Goal: Task Accomplishment & Management: Manage account settings

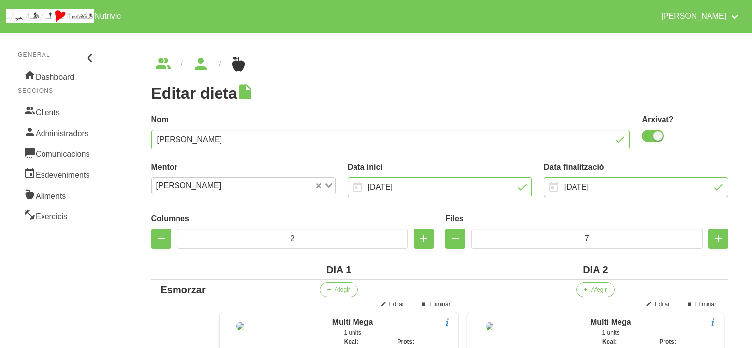
scroll to position [1037, 0]
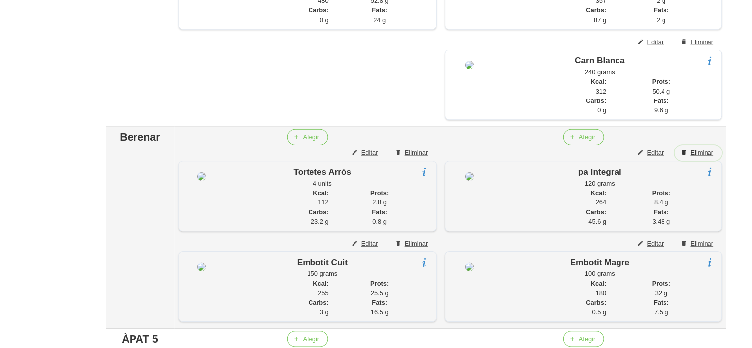
click at [707, 171] on span "Eliminar" at bounding box center [705, 166] width 21 height 9
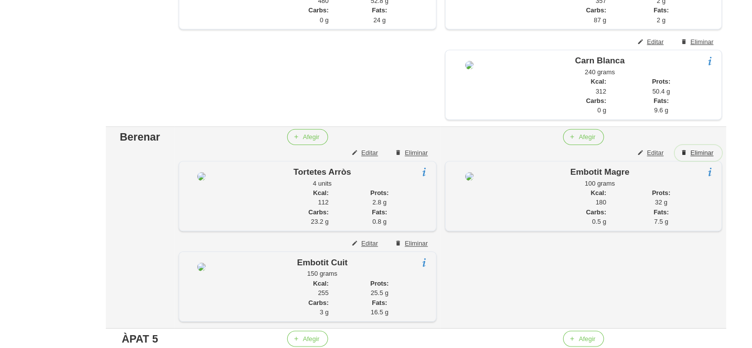
click at [707, 171] on span "Eliminar" at bounding box center [705, 166] width 21 height 9
click at [739, 190] on div "Editar dieta false 452e0faa-2cb9-4346-a0c3-2f437d335d3b Nom [PERSON_NAME] Arxiv…" at bounding box center [440, 78] width 625 height 2165
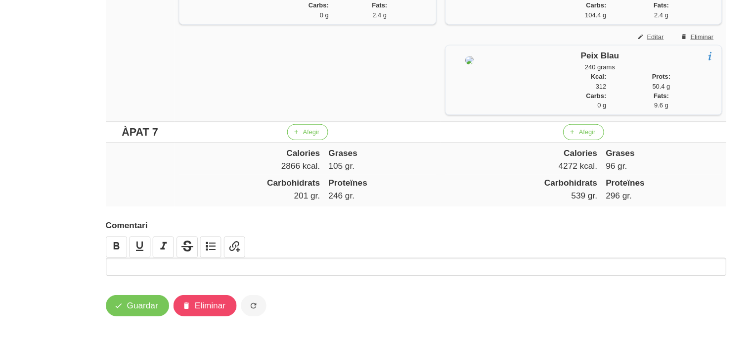
scroll to position [1909, 0]
click at [174, 309] on span "Guardar" at bounding box center [185, 308] width 29 height 12
click at [186, 310] on span "Guardar" at bounding box center [185, 308] width 29 height 12
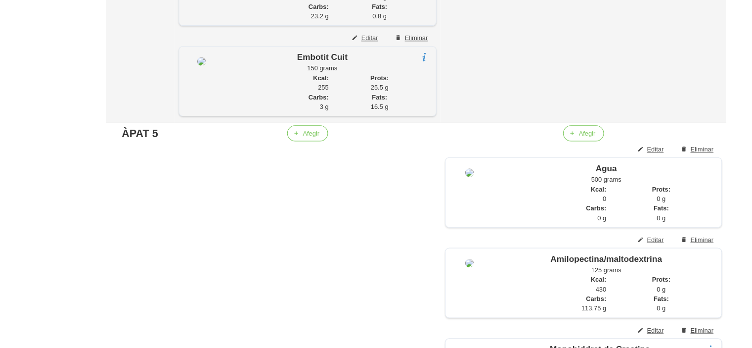
scroll to position [1237, 0]
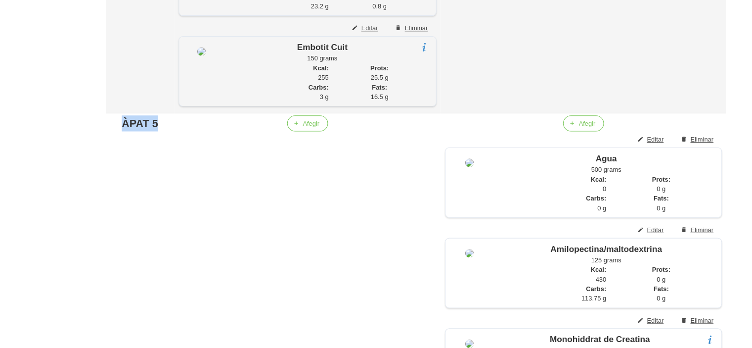
drag, startPoint x: 198, startPoint y: 168, endPoint x: 123, endPoint y: 165, distance: 75.8
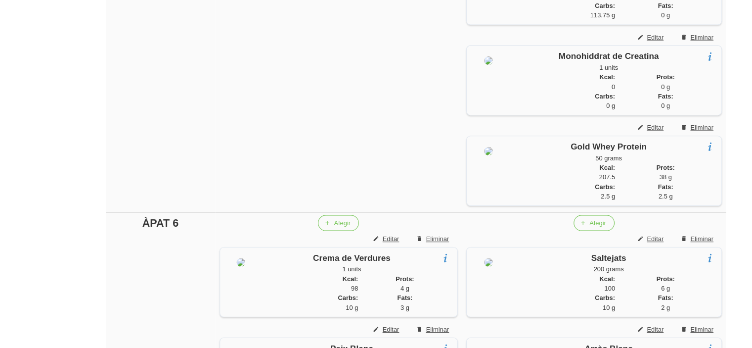
scroll to position [1484, 0]
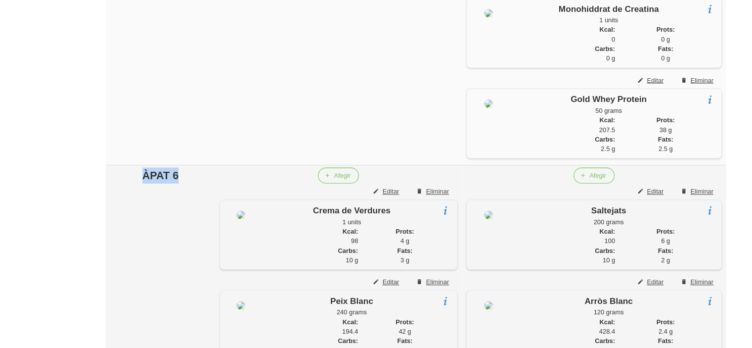
drag, startPoint x: 175, startPoint y: 206, endPoint x: 274, endPoint y: 199, distance: 99.1
click at [274, 199] on tr "ÀPAT 6 Afegir Editar Eliminar Crema de Verdures 1 units Crema de verdures feta …" at bounding box center [440, 290] width 578 height 272
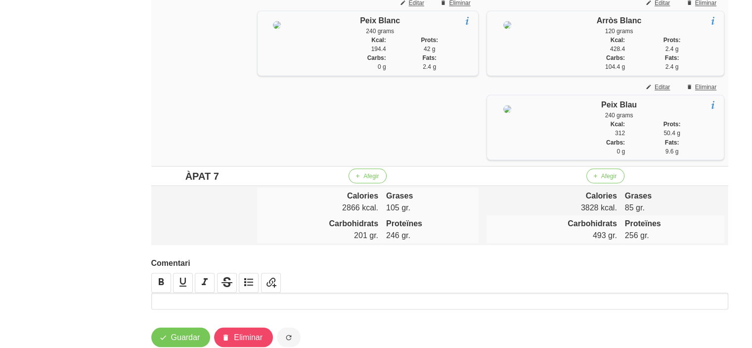
scroll to position [1743, 0]
drag, startPoint x: 214, startPoint y: 219, endPoint x: 113, endPoint y: 216, distance: 100.9
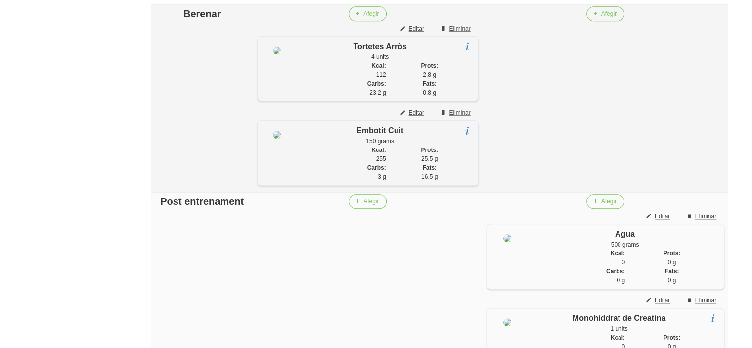
scroll to position [1130, 0]
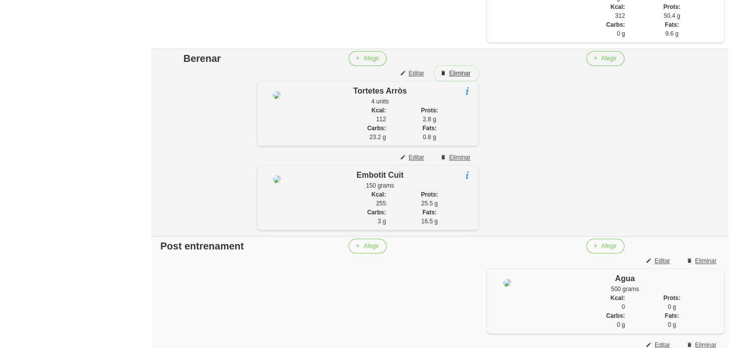
click at [449, 78] on span "Eliminar" at bounding box center [459, 73] width 21 height 9
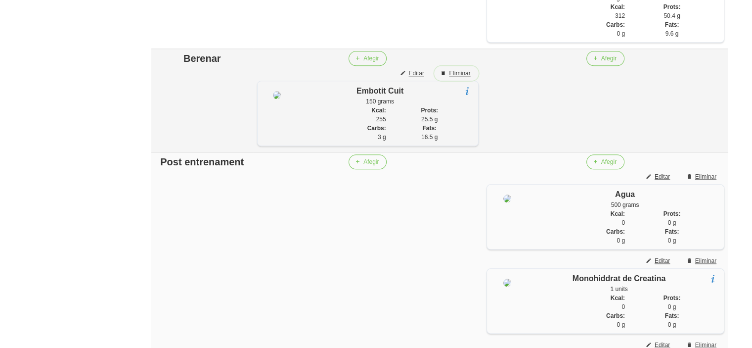
click at [449, 78] on span "Eliminar" at bounding box center [459, 73] width 21 height 9
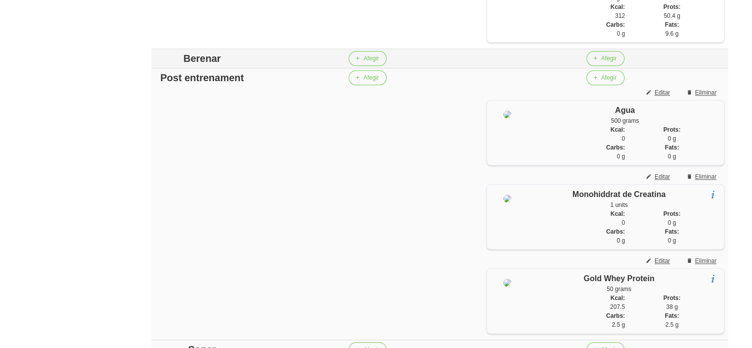
click at [199, 66] on div "Berenar" at bounding box center [202, 58] width 94 height 15
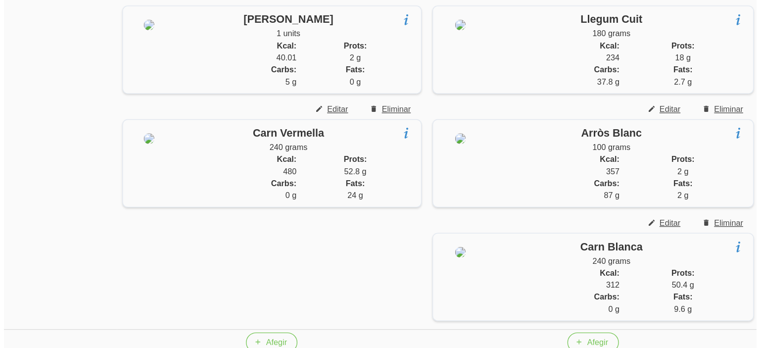
scroll to position [864, 0]
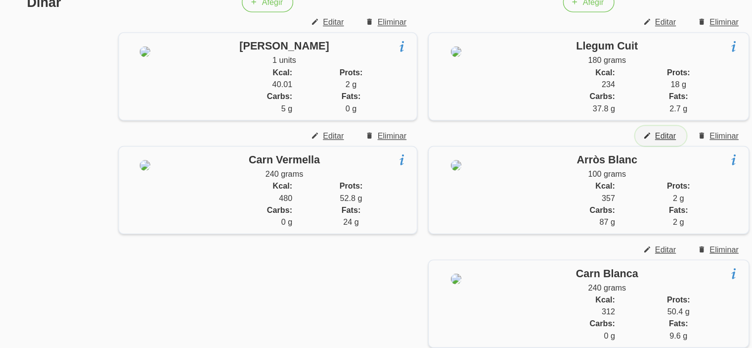
click at [666, 155] on span "Editar" at bounding box center [662, 150] width 15 height 9
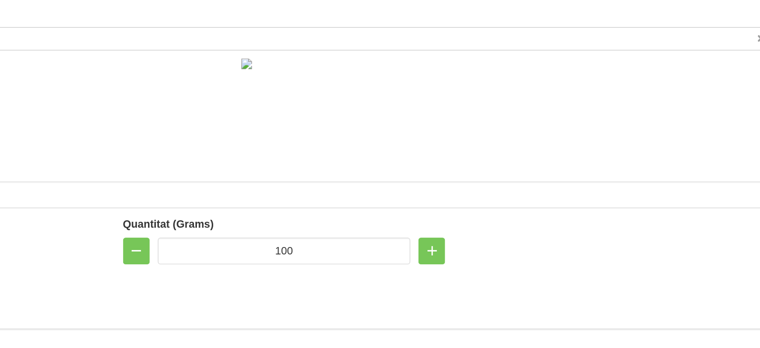
scroll to position [865, 0]
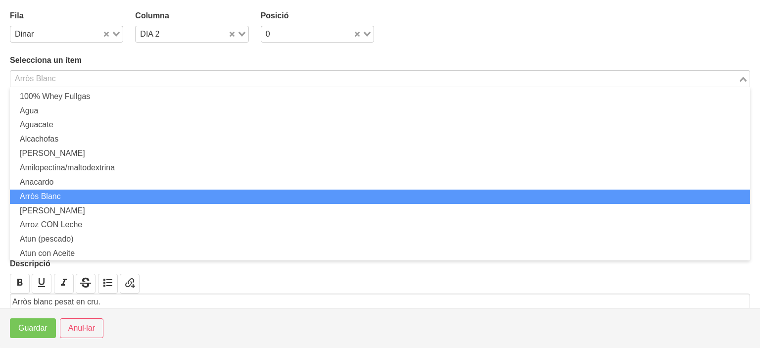
click at [315, 81] on input "Search for option" at bounding box center [374, 79] width 726 height 12
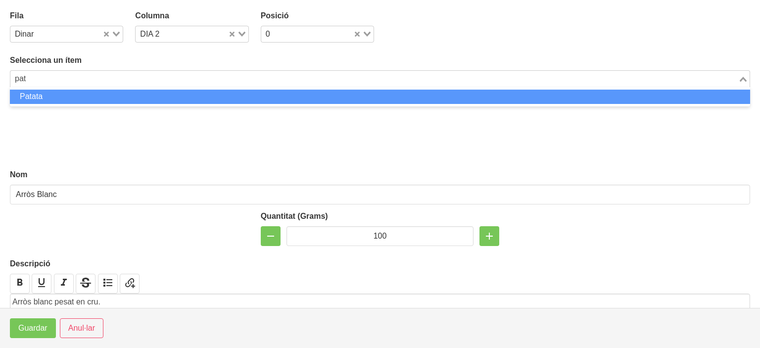
click at [273, 96] on li "Patata" at bounding box center [380, 97] width 740 height 14
type input "pat"
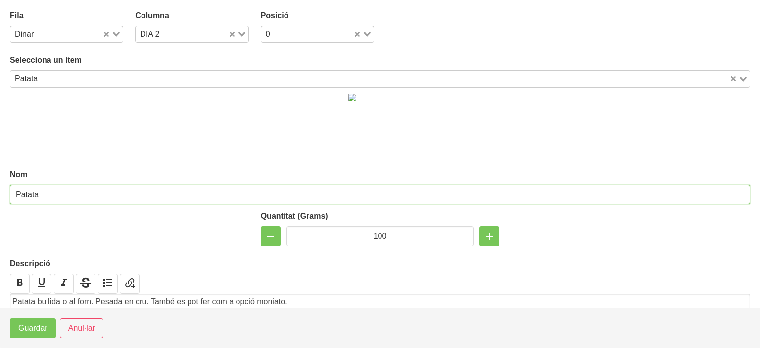
click at [140, 191] on input "Patata" at bounding box center [380, 194] width 740 height 20
click at [248, 201] on input "Patata" at bounding box center [380, 194] width 740 height 20
type input "Patata al forn o bullida"
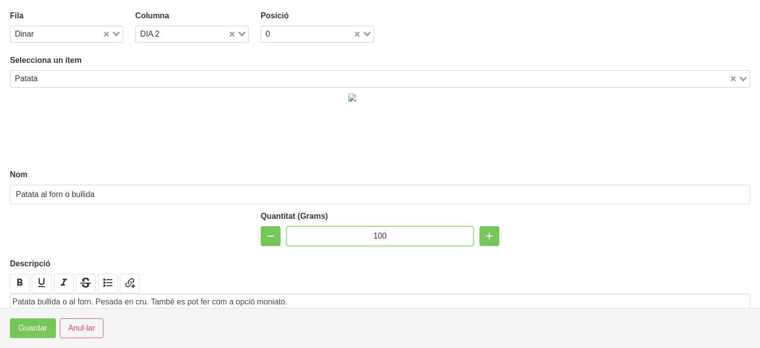
drag, startPoint x: 381, startPoint y: 233, endPoint x: 335, endPoint y: 237, distance: 46.2
click at [335, 237] on input "100" at bounding box center [379, 236] width 187 height 20
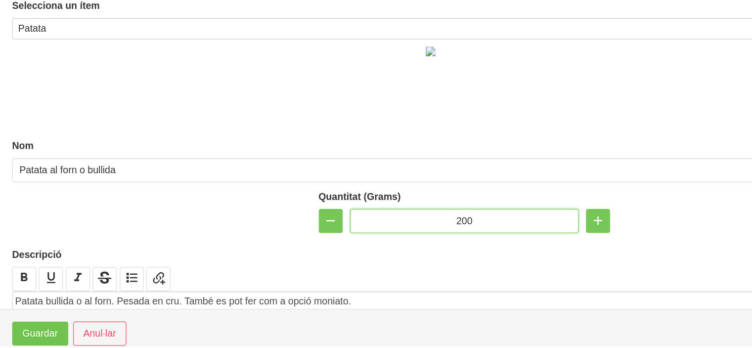
scroll to position [859, 0]
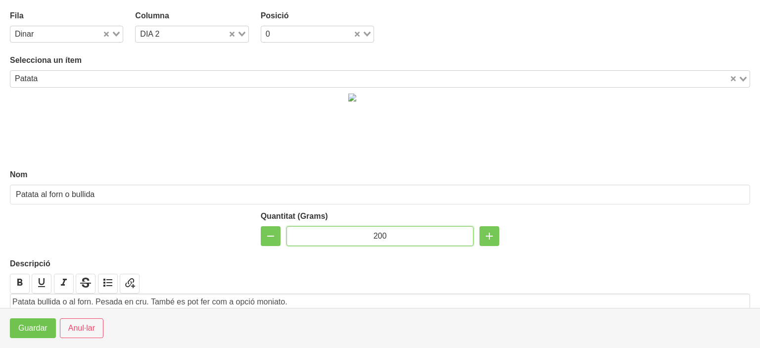
type input "200"
click at [32, 328] on span "Guardar" at bounding box center [32, 328] width 29 height 12
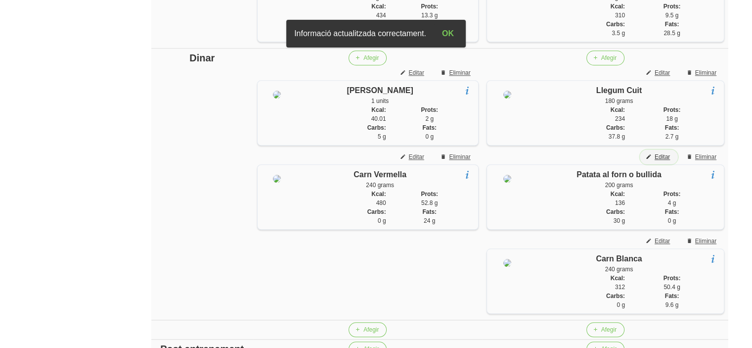
click at [664, 161] on span "Editar" at bounding box center [662, 156] width 15 height 9
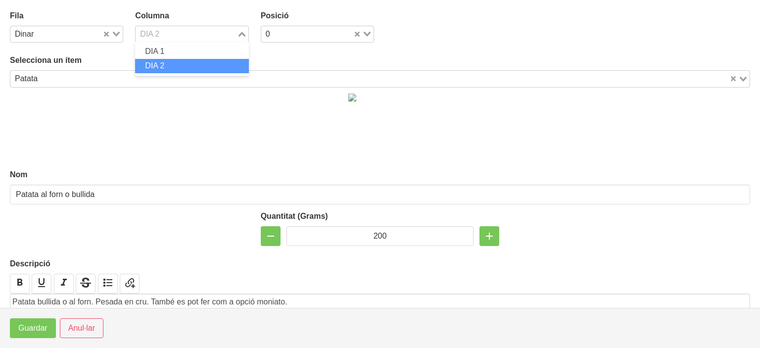
click at [173, 40] on input "Search for option" at bounding box center [186, 34] width 99 height 12
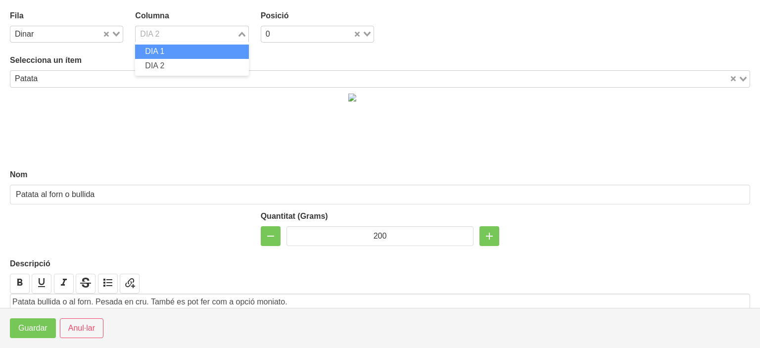
click at [162, 52] on span "DIA 1" at bounding box center [154, 51] width 19 height 8
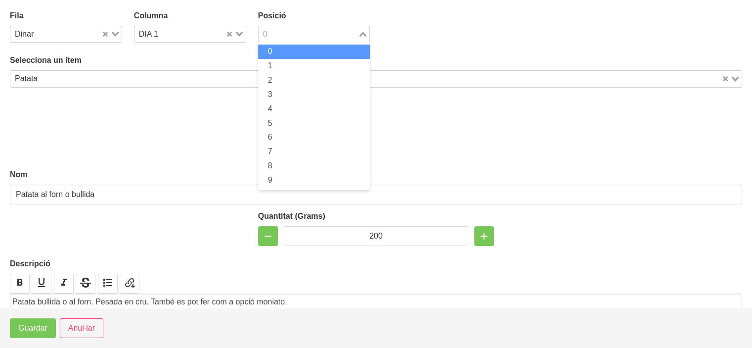
click at [281, 38] on input "Search for option" at bounding box center [309, 34] width 98 height 12
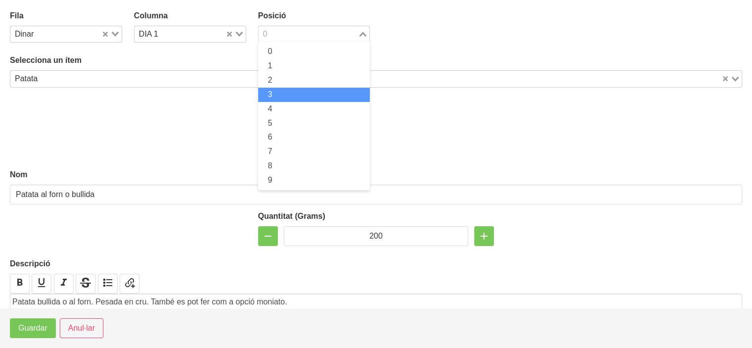
click at [271, 89] on li "3" at bounding box center [314, 95] width 112 height 14
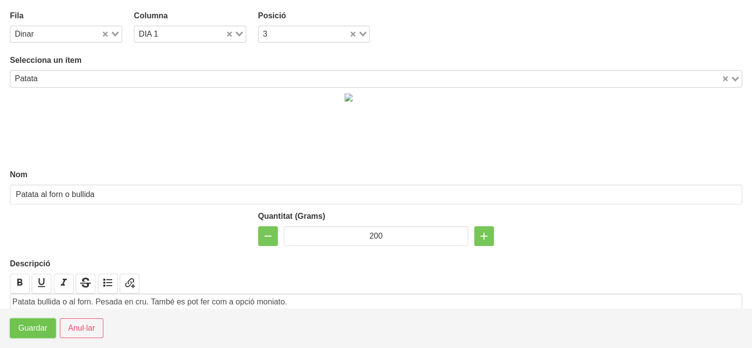
click at [28, 331] on span "Guardar" at bounding box center [32, 328] width 29 height 12
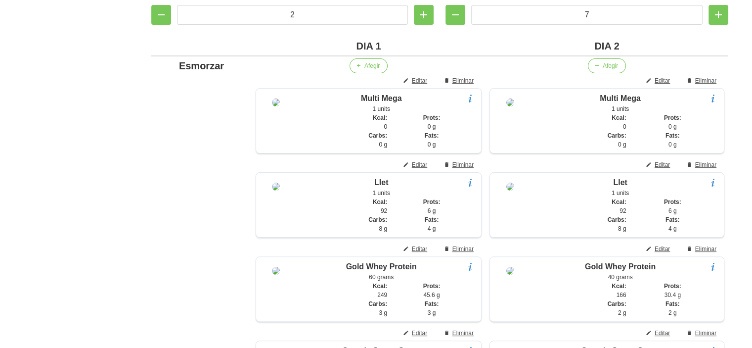
scroll to position [206, 0]
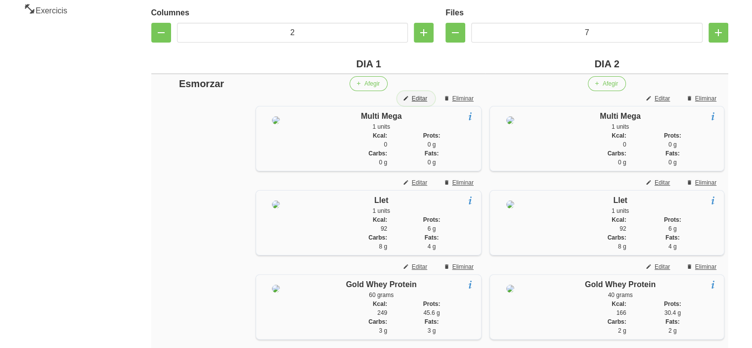
click at [413, 96] on span "Editar" at bounding box center [419, 98] width 15 height 9
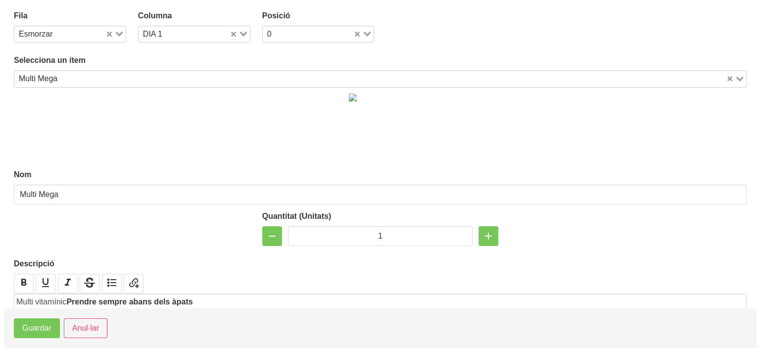
scroll to position [186, 0]
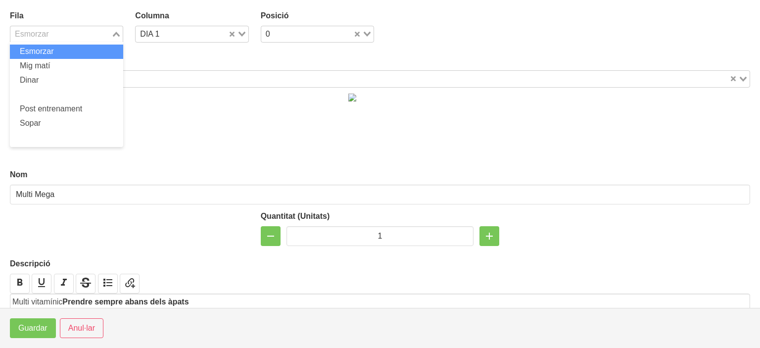
click at [54, 37] on input "Search for option" at bounding box center [60, 34] width 99 height 12
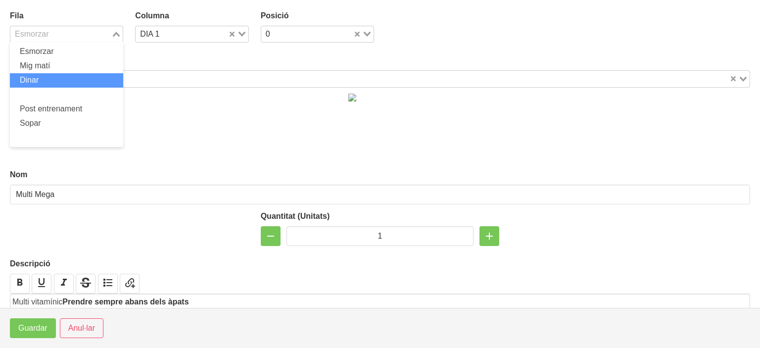
click at [40, 79] on li "Dinar" at bounding box center [66, 80] width 113 height 14
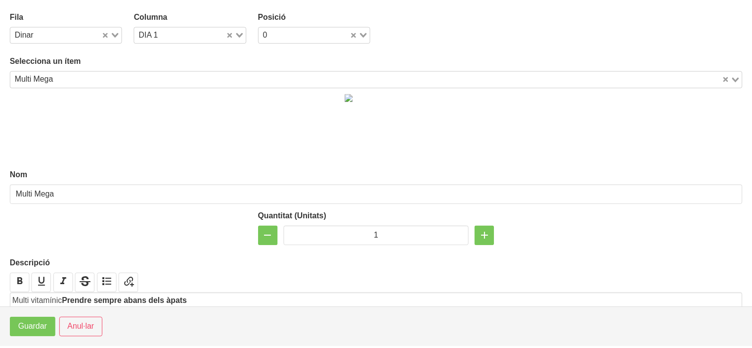
scroll to position [206, 0]
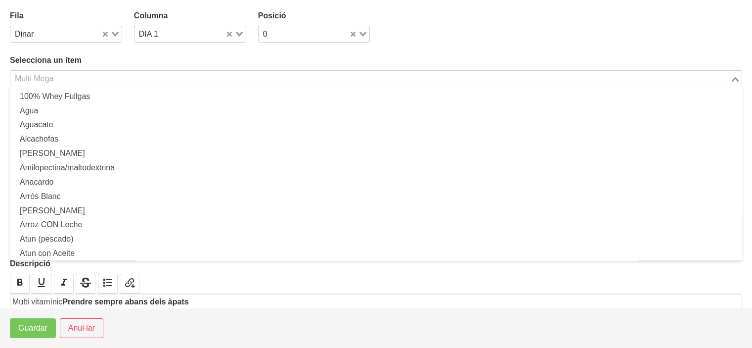
click at [174, 81] on input "Search for option" at bounding box center [370, 79] width 718 height 12
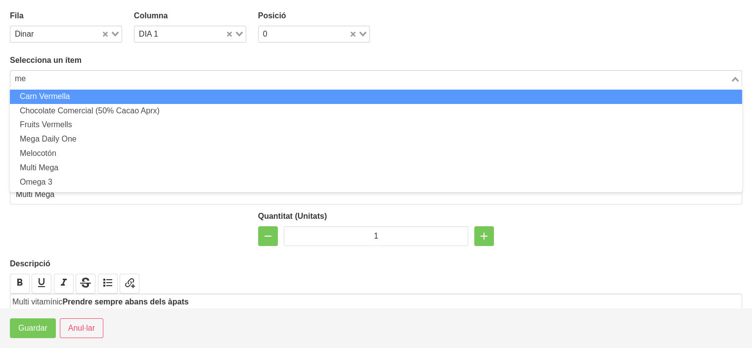
scroll to position [0, 0]
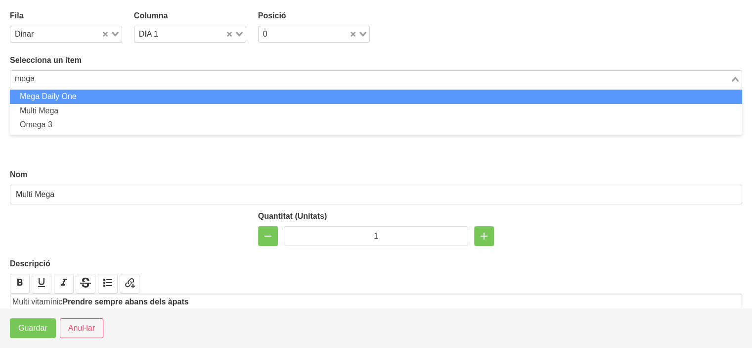
click at [142, 92] on li "Mega Daily One" at bounding box center [376, 97] width 733 height 14
type input "mega"
type input "Mega Daily One"
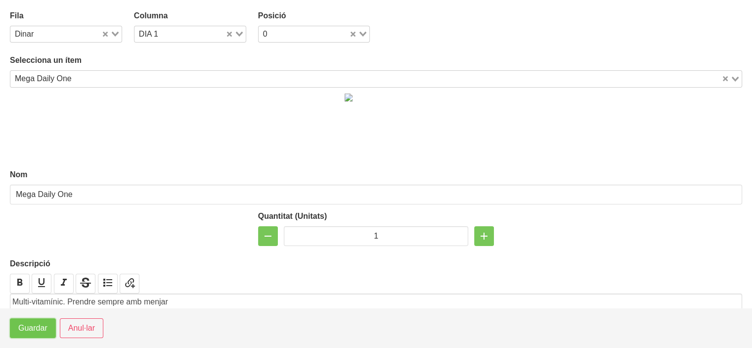
click at [37, 326] on span "Guardar" at bounding box center [32, 328] width 29 height 12
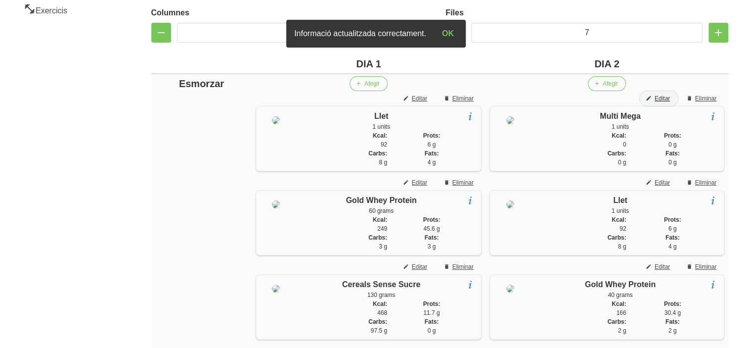
click at [665, 96] on span "Editar" at bounding box center [662, 98] width 15 height 9
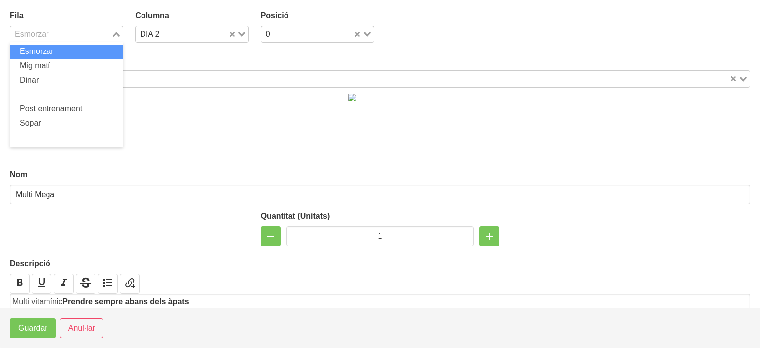
click at [86, 32] on input "Search for option" at bounding box center [60, 34] width 99 height 12
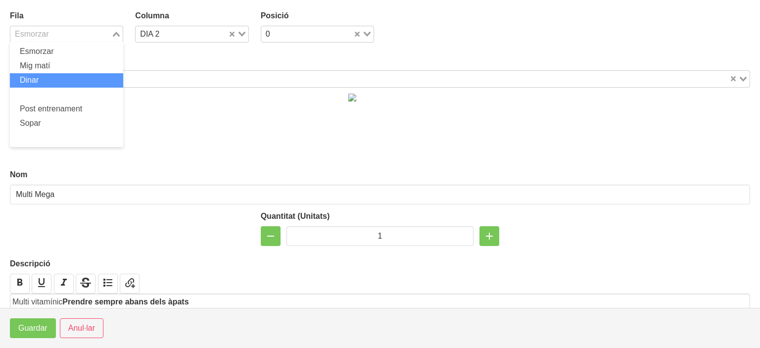
click at [60, 74] on li "Dinar" at bounding box center [66, 80] width 113 height 14
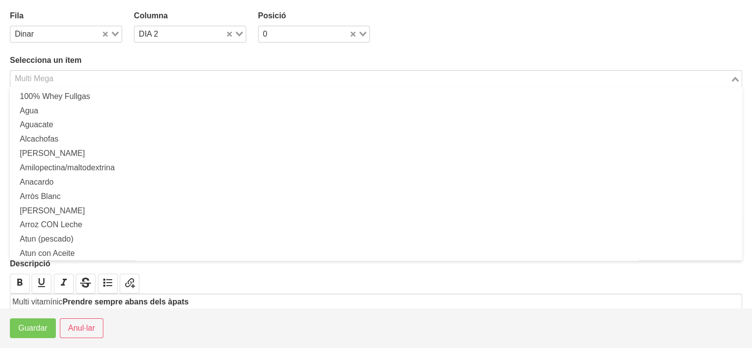
click at [58, 83] on input "Search for option" at bounding box center [370, 79] width 718 height 12
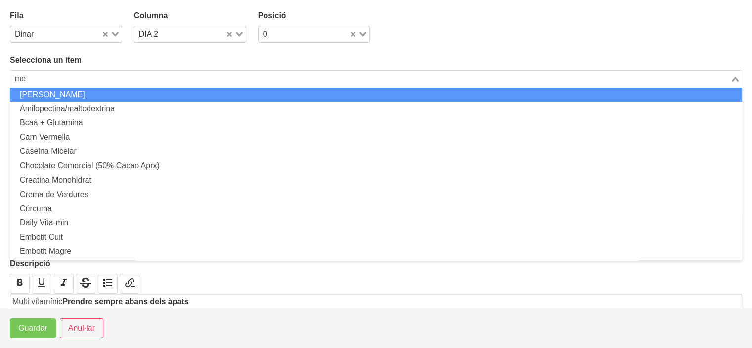
scroll to position [0, 0]
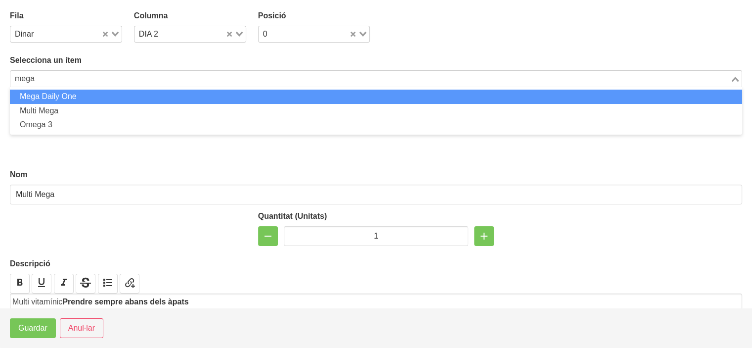
click at [58, 92] on li "Mega Daily One" at bounding box center [376, 97] width 733 height 14
type input "mega"
type input "Mega Daily One"
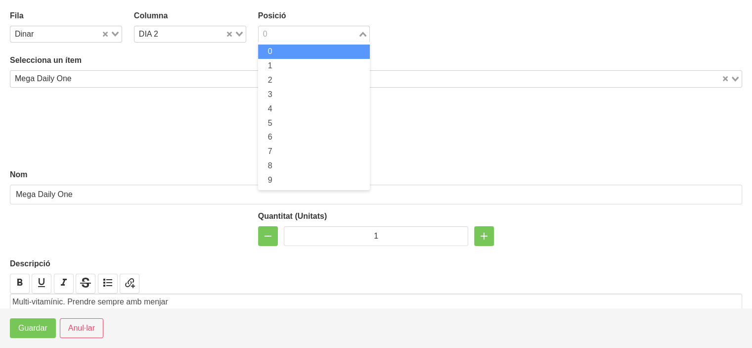
click at [270, 31] on input "Search for option" at bounding box center [309, 34] width 98 height 12
click at [275, 50] on li "0" at bounding box center [314, 52] width 112 height 14
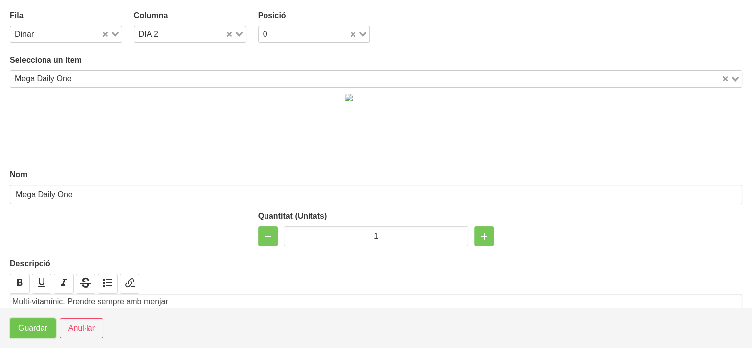
click at [36, 322] on span "Guardar" at bounding box center [32, 328] width 29 height 12
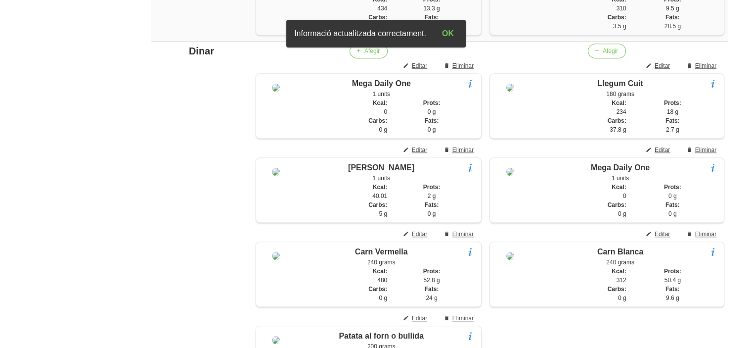
scroll to position [814, 0]
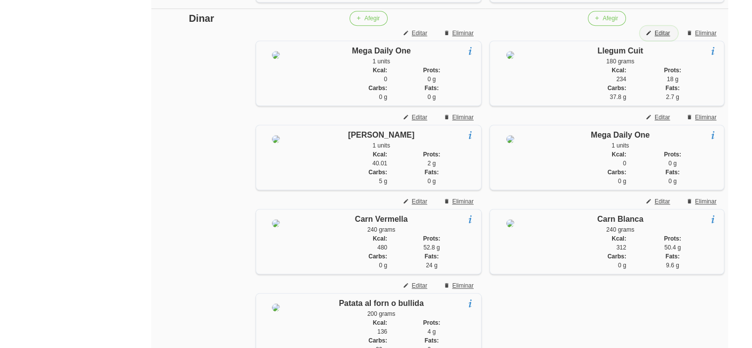
click at [665, 38] on span "Editar" at bounding box center [662, 33] width 15 height 9
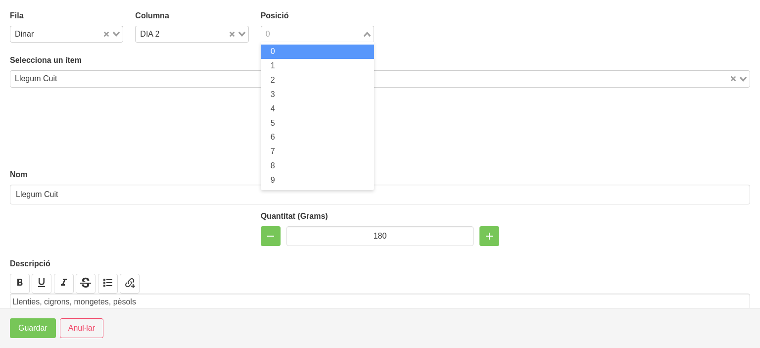
click at [296, 38] on input "Search for option" at bounding box center [311, 34] width 99 height 12
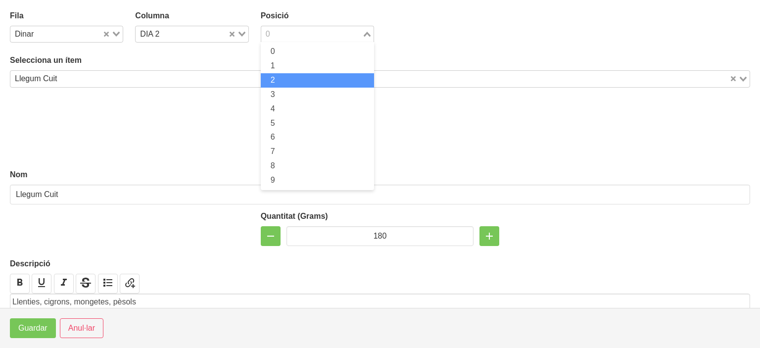
click at [282, 81] on li "2" at bounding box center [317, 80] width 113 height 14
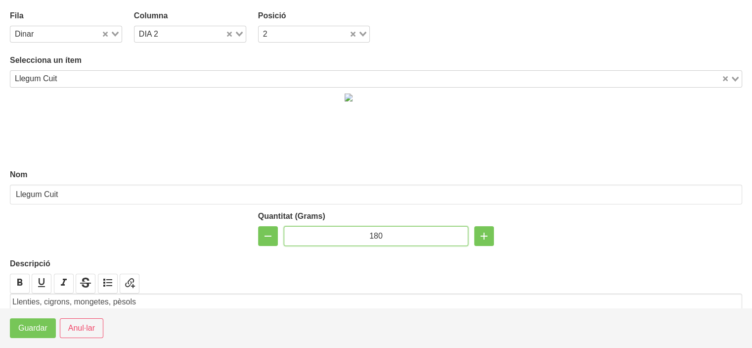
click at [372, 235] on input "180" at bounding box center [376, 236] width 185 height 20
type input "200"
click at [37, 323] on span "Guardar" at bounding box center [32, 328] width 29 height 12
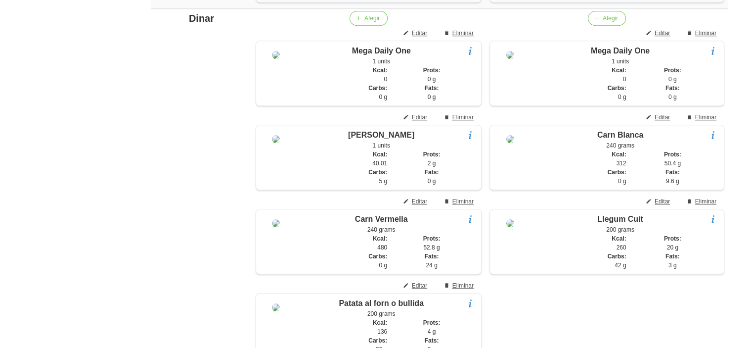
click at [144, 284] on div "Editar dieta false 452e0faa-2cb9-4346-a0c3-2f437d335d3b Nom [PERSON_NAME] Arxiv…" at bounding box center [440, 175] width 625 height 1913
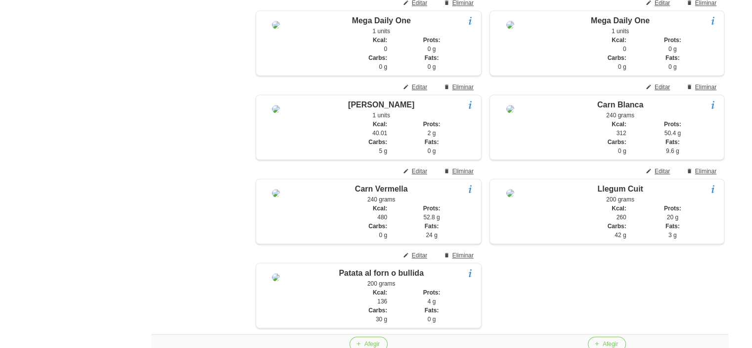
scroll to position [837, 0]
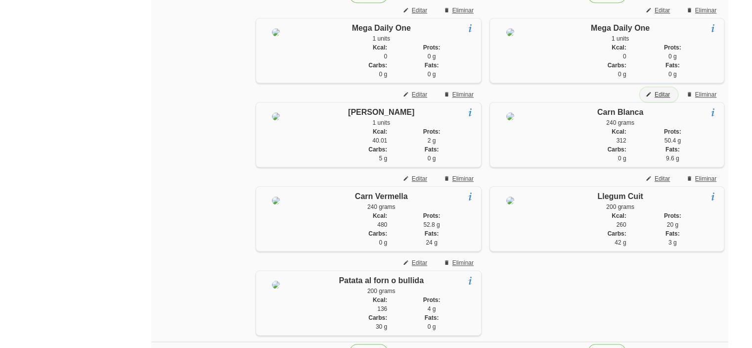
click at [663, 99] on span "Editar" at bounding box center [662, 94] width 15 height 9
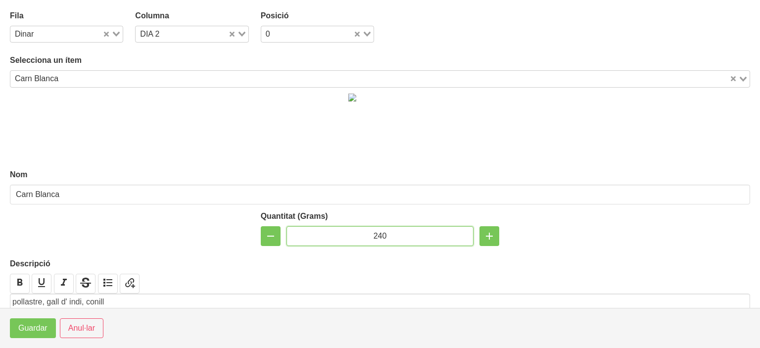
click at [379, 235] on input "240" at bounding box center [379, 236] width 187 height 20
type input "250"
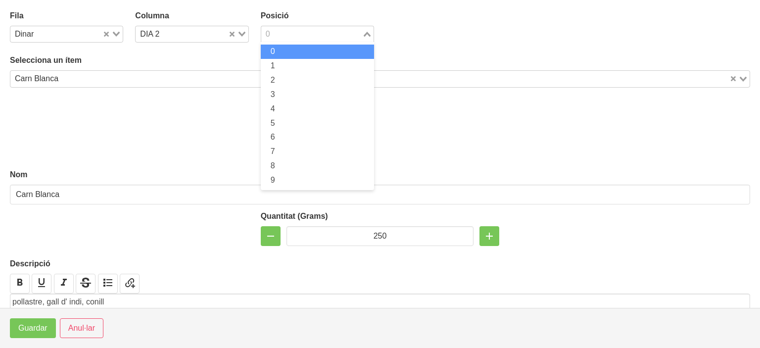
click at [287, 36] on input "Search for option" at bounding box center [311, 34] width 99 height 12
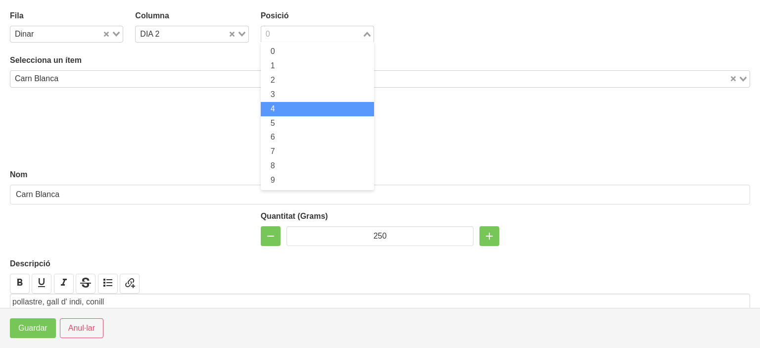
click at [288, 102] on li "4" at bounding box center [317, 109] width 113 height 14
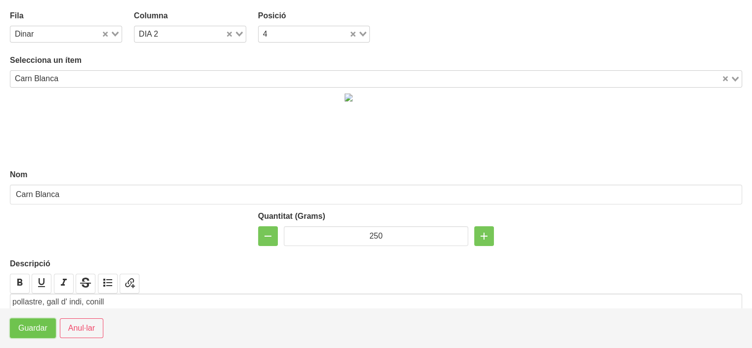
click at [38, 325] on span "Guardar" at bounding box center [32, 328] width 29 height 12
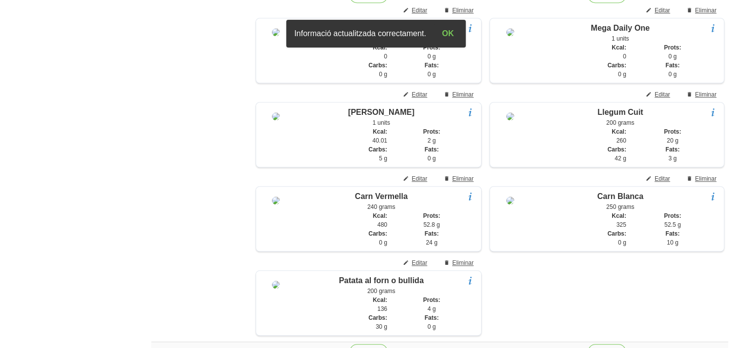
click at [65, 256] on aside "General Dashboard Seccions Clients Administradors Comunicacions Esdeveniments A…" at bounding box center [58, 152] width 128 height 1925
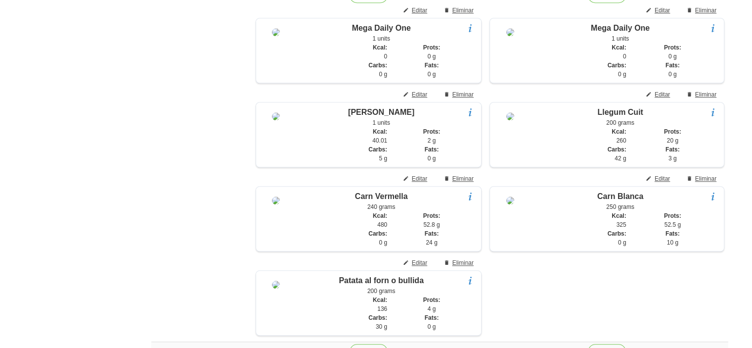
click at [65, 256] on aside "General Dashboard Seccions Clients Administradors Comunicacions Esdeveniments A…" at bounding box center [58, 152] width 128 height 1925
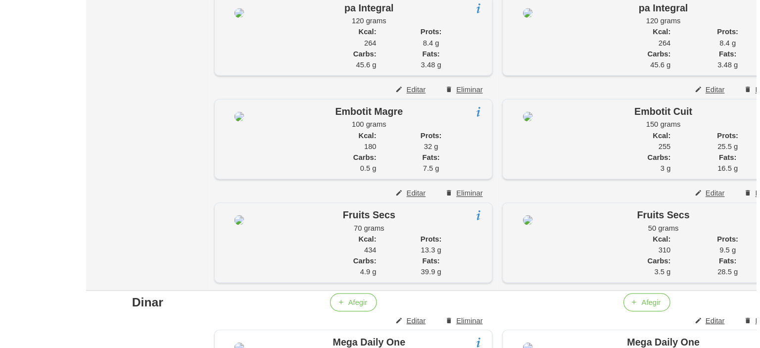
scroll to position [560, 0]
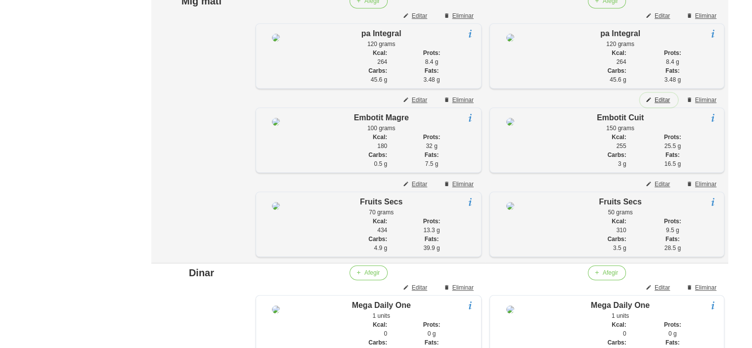
click at [662, 104] on span "Editar" at bounding box center [662, 99] width 15 height 9
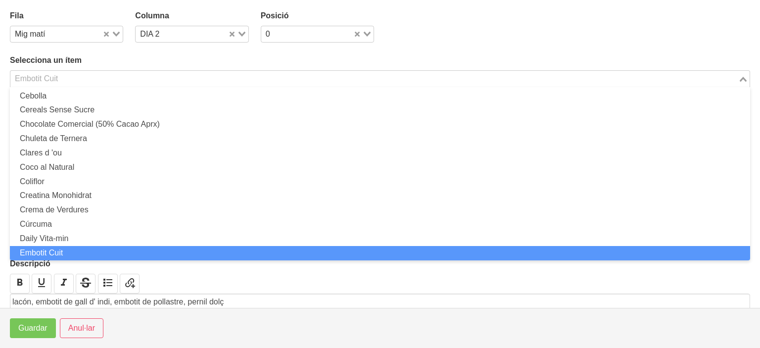
click at [274, 81] on input "Search for option" at bounding box center [374, 79] width 726 height 12
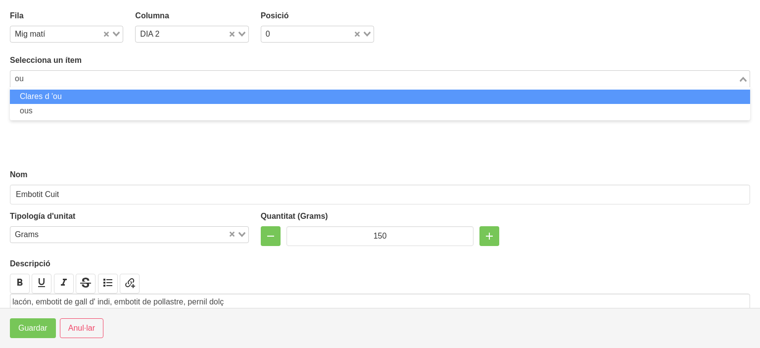
scroll to position [0, 0]
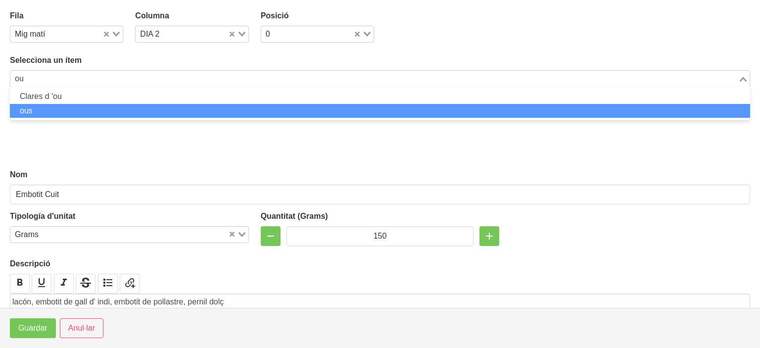
click at [188, 106] on li "ous" at bounding box center [380, 111] width 740 height 14
type input "ou"
type input "ous"
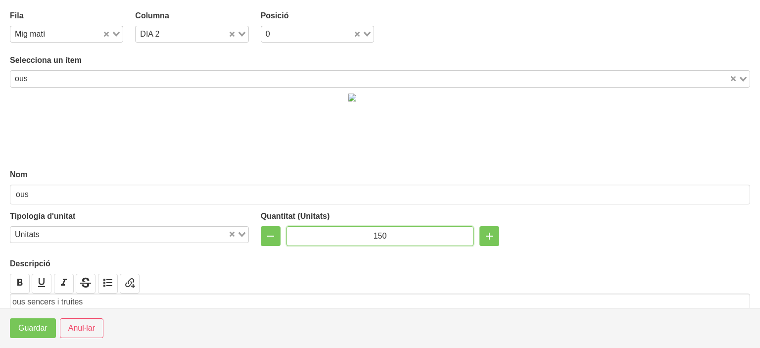
click at [374, 233] on input "150" at bounding box center [379, 236] width 187 height 20
type input "3"
click at [37, 331] on span "Guardar" at bounding box center [32, 328] width 29 height 12
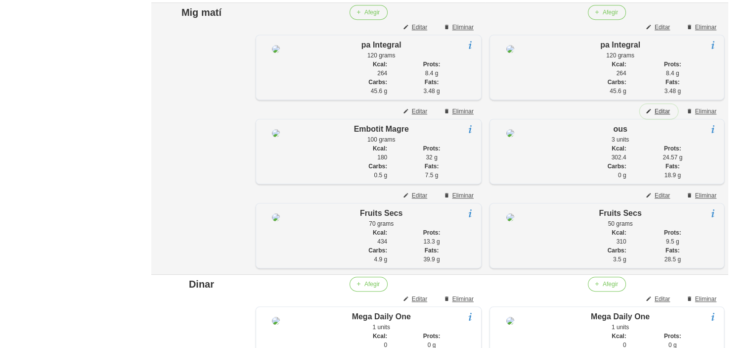
click at [657, 116] on span "Editar" at bounding box center [662, 111] width 15 height 9
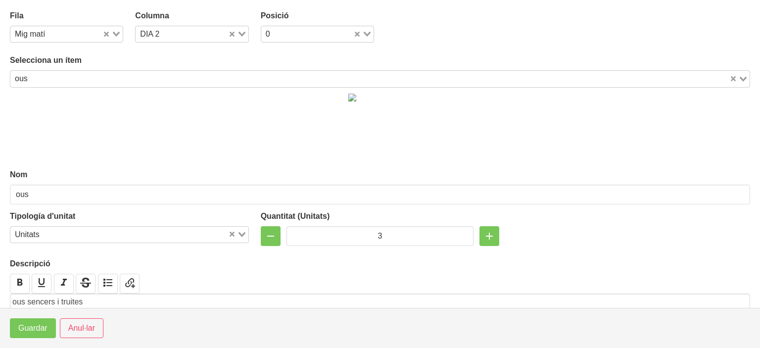
click at [27, 302] on p "ous sencers i truites" at bounding box center [379, 302] width 735 height 12
click at [33, 301] on p "ous dsencers i truites" at bounding box center [379, 302] width 735 height 12
click at [34, 326] on span "Guardar" at bounding box center [32, 328] width 29 height 12
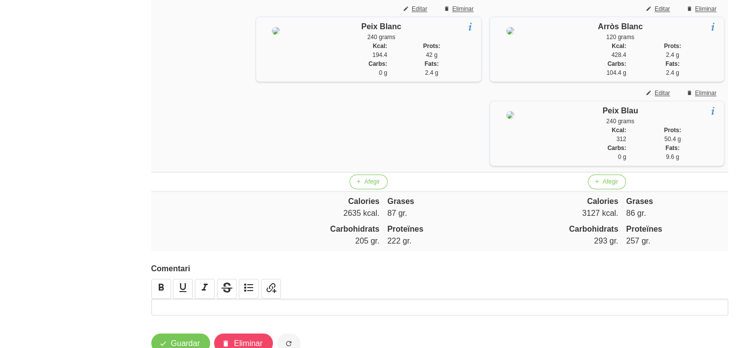
scroll to position [1549, 0]
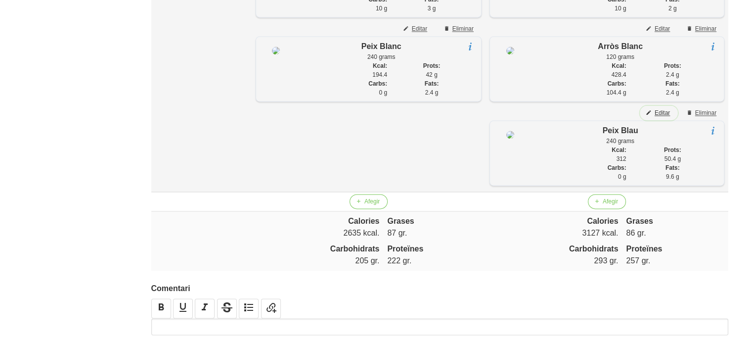
click at [666, 117] on span "Editar" at bounding box center [662, 112] width 15 height 9
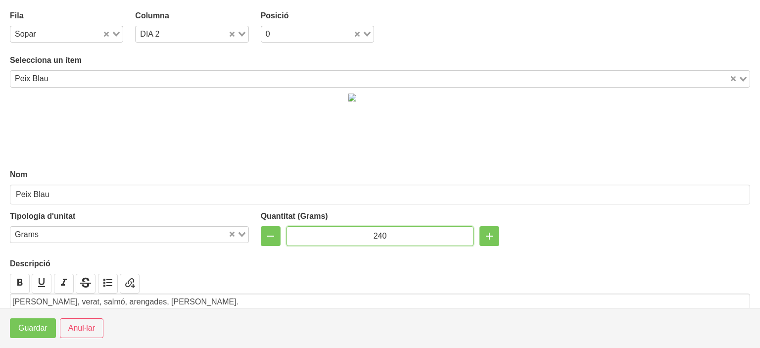
click at [375, 235] on input "240" at bounding box center [379, 236] width 187 height 20
type input "200"
click at [23, 326] on span "Guardar" at bounding box center [32, 328] width 29 height 12
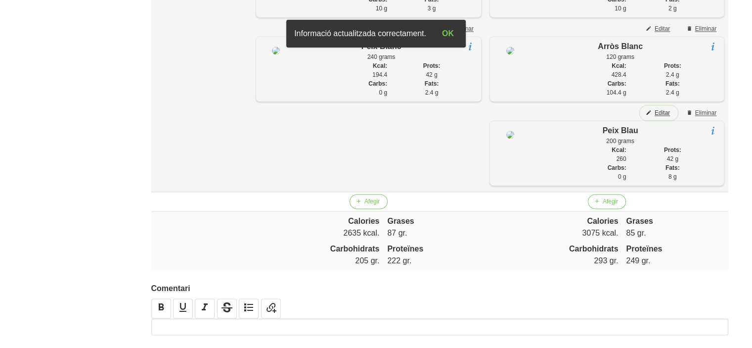
click at [663, 117] on span "Editar" at bounding box center [662, 112] width 15 height 9
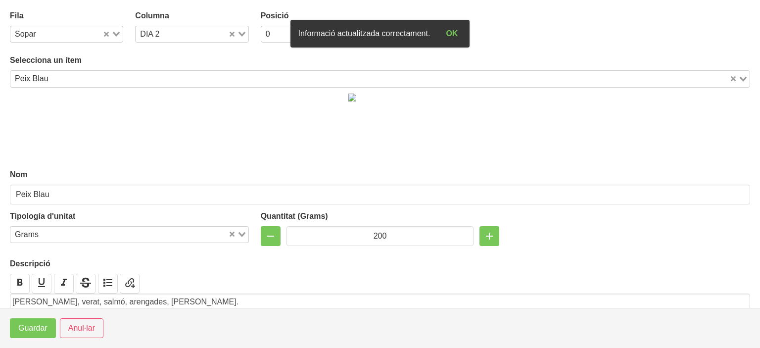
click at [190, 303] on p "[PERSON_NAME], verat, salmó, arengades, [PERSON_NAME]." at bounding box center [379, 302] width 735 height 12
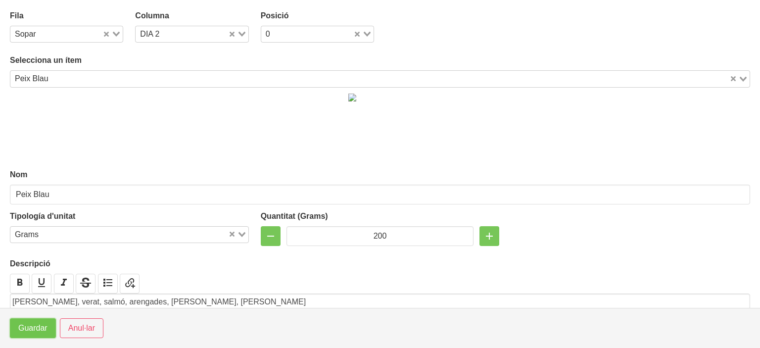
click at [43, 333] on span "Guardar" at bounding box center [32, 328] width 29 height 12
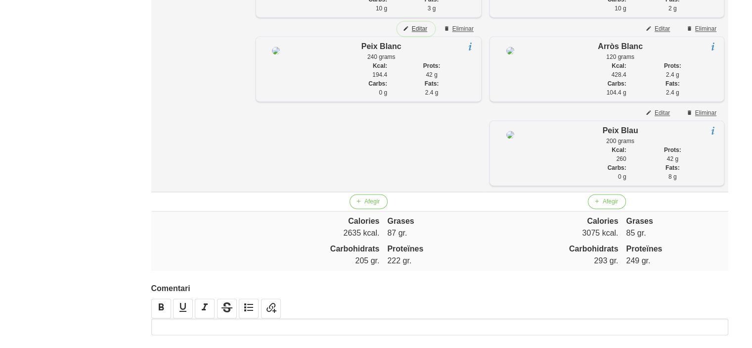
click at [413, 33] on span "Editar" at bounding box center [419, 28] width 15 height 9
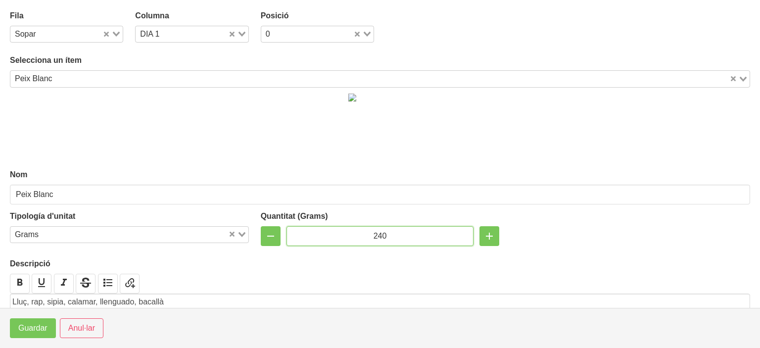
click at [371, 236] on input "240" at bounding box center [379, 236] width 187 height 20
type input "200"
click at [39, 324] on span "Guardar" at bounding box center [32, 328] width 29 height 12
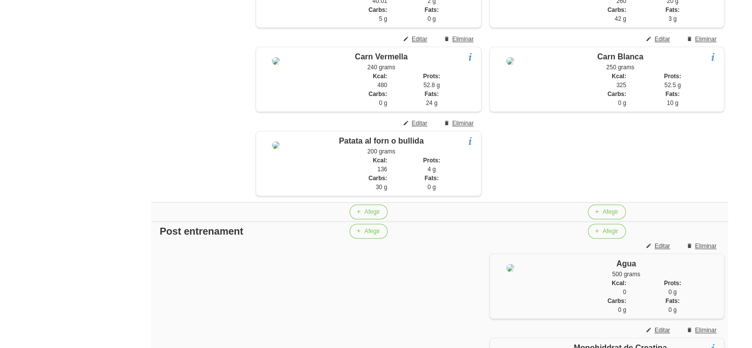
scroll to position [975, 0]
click at [659, 45] on span "Editar" at bounding box center [662, 40] width 15 height 9
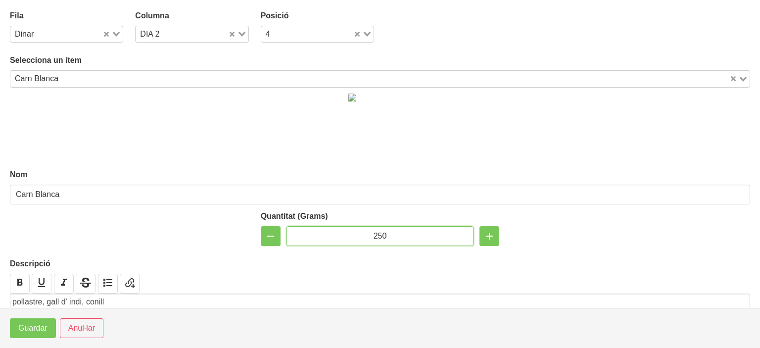
click at [370, 236] on input "250" at bounding box center [379, 236] width 187 height 20
type input "200"
click at [21, 331] on span "Guardar" at bounding box center [32, 328] width 29 height 12
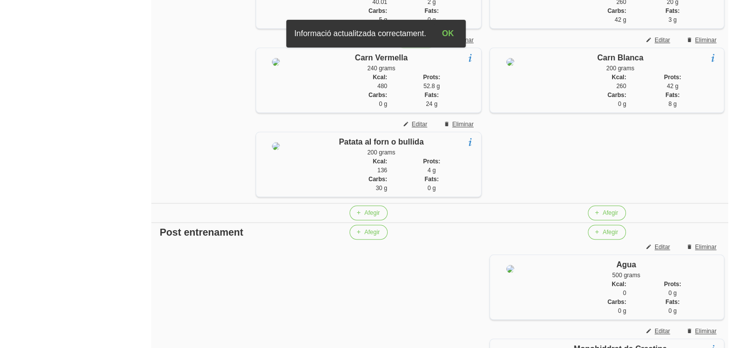
click at [417, 45] on span "Editar" at bounding box center [419, 40] width 15 height 9
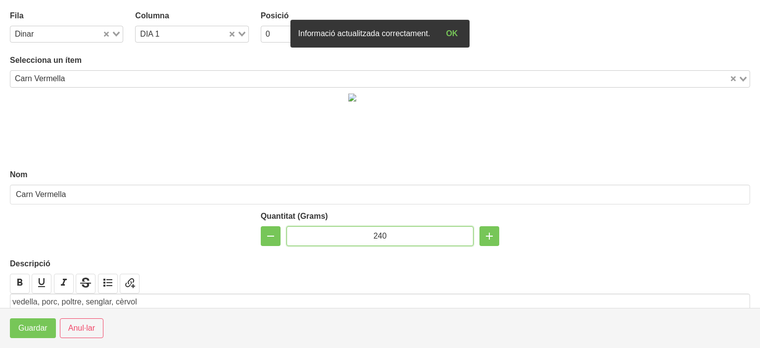
click at [376, 234] on input "240" at bounding box center [379, 236] width 187 height 20
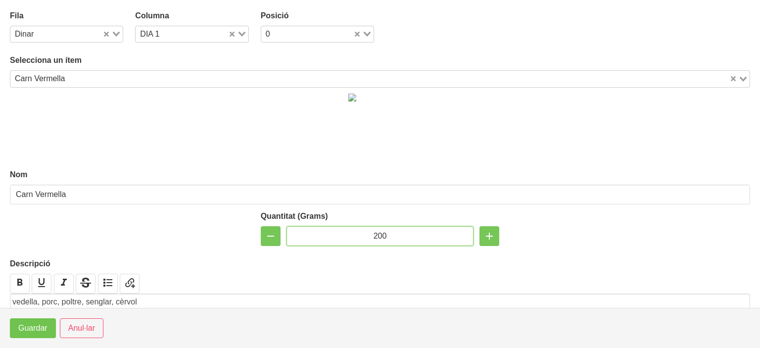
type input "200"
click at [33, 327] on span "Guardar" at bounding box center [32, 328] width 29 height 12
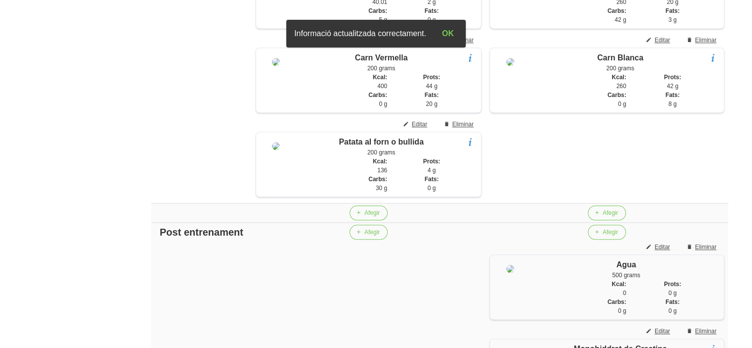
click at [65, 190] on aside "General Dashboard Seccions Clients Administradors Comunicacions Esdeveniments A…" at bounding box center [58, 13] width 128 height 1925
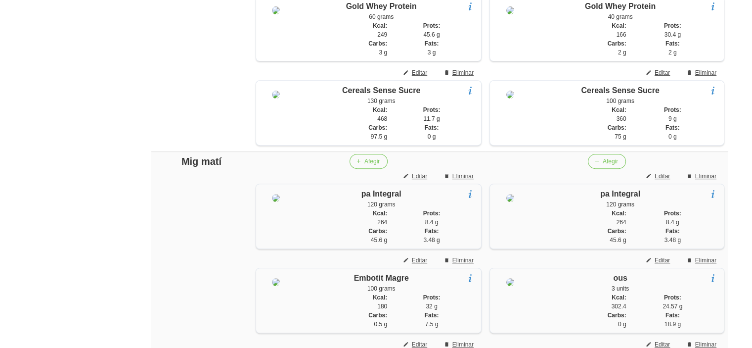
scroll to position [382, 0]
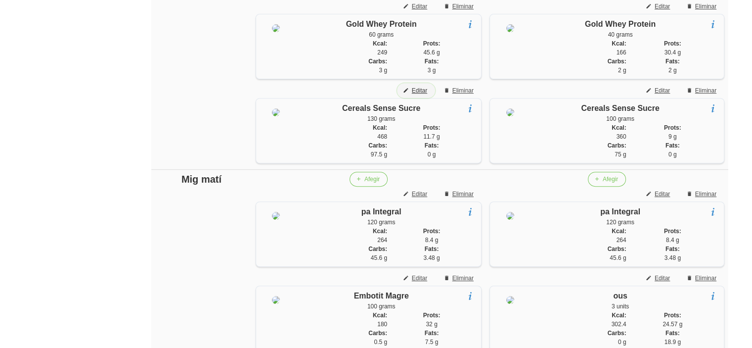
click at [414, 95] on span "Editar" at bounding box center [419, 90] width 15 height 9
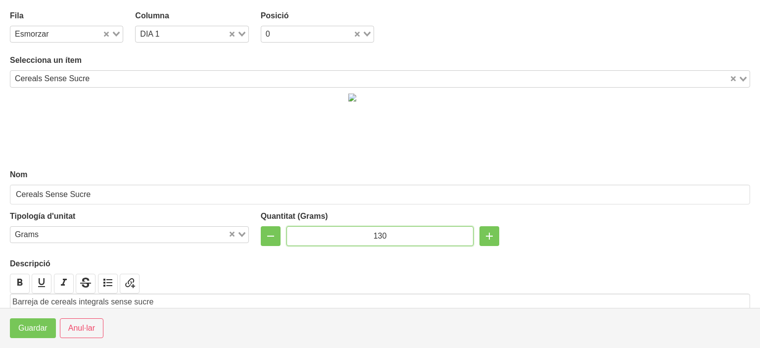
click at [372, 234] on input "130" at bounding box center [379, 236] width 187 height 20
type input "100"
click at [33, 327] on span "Guardar" at bounding box center [32, 328] width 29 height 12
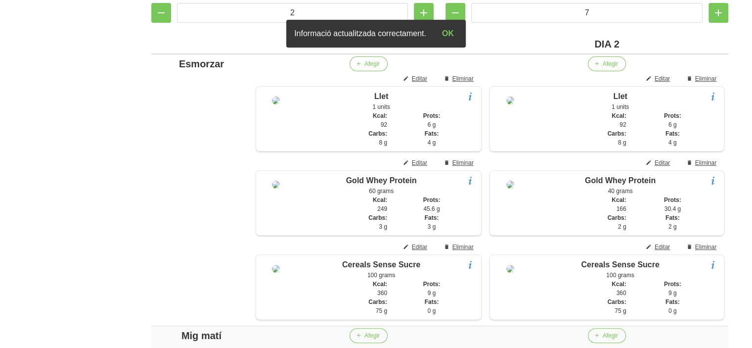
scroll to position [224, 0]
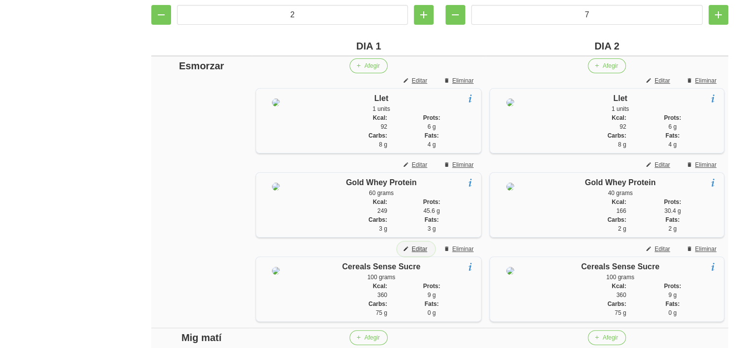
click at [412, 253] on span "Editar" at bounding box center [419, 248] width 15 height 9
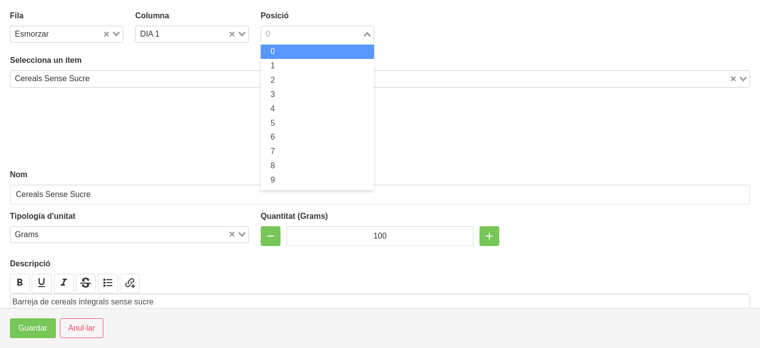
click at [276, 37] on input "Search for option" at bounding box center [311, 34] width 99 height 12
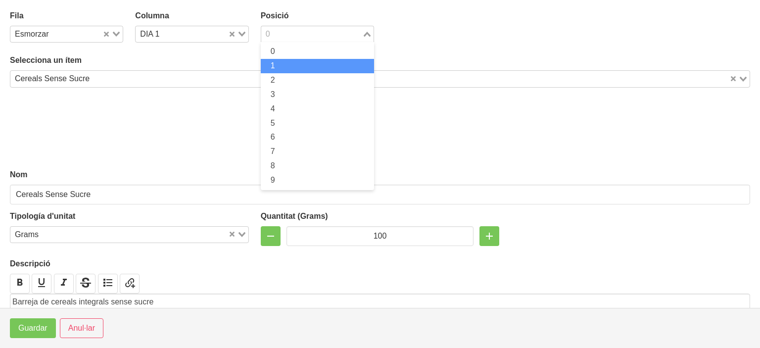
click at [271, 70] on span "1" at bounding box center [273, 65] width 4 height 8
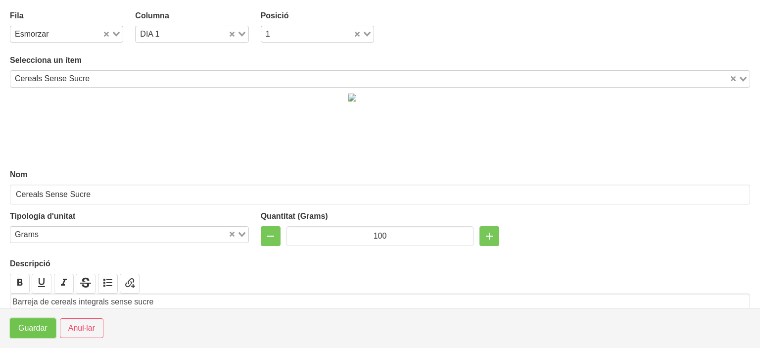
click at [26, 331] on span "Guardar" at bounding box center [32, 328] width 29 height 12
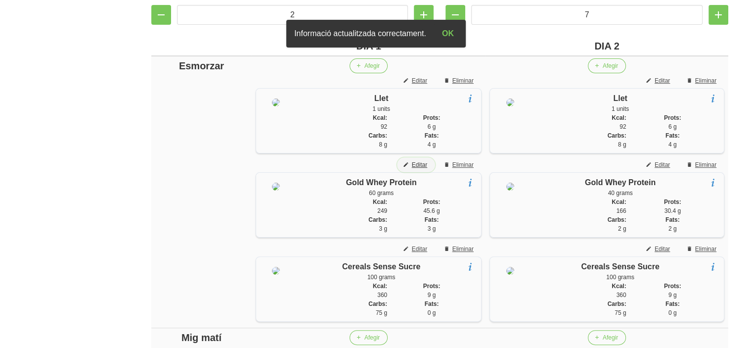
click at [412, 165] on span "Editar" at bounding box center [419, 164] width 15 height 9
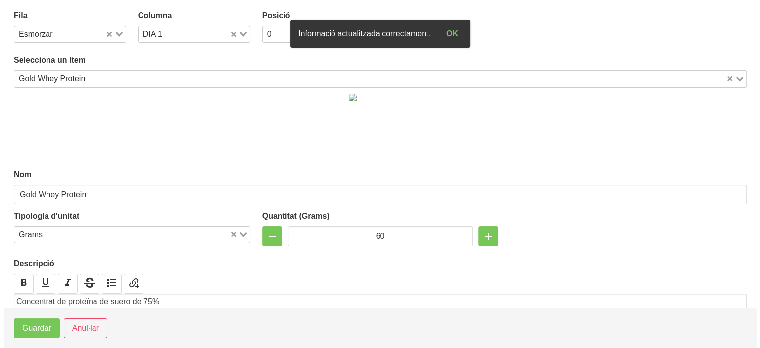
scroll to position [204, 0]
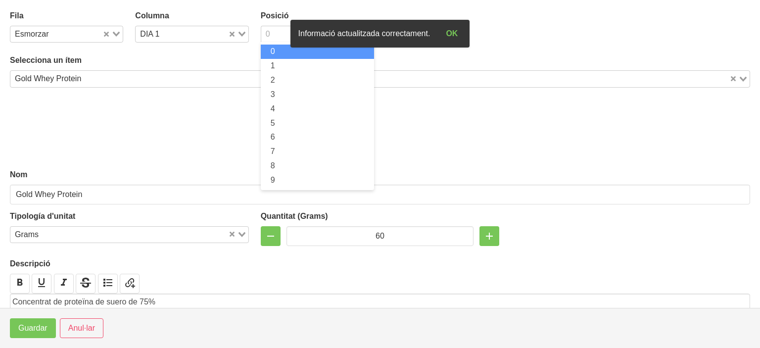
click at [266, 33] on div "0" at bounding box center [311, 33] width 101 height 14
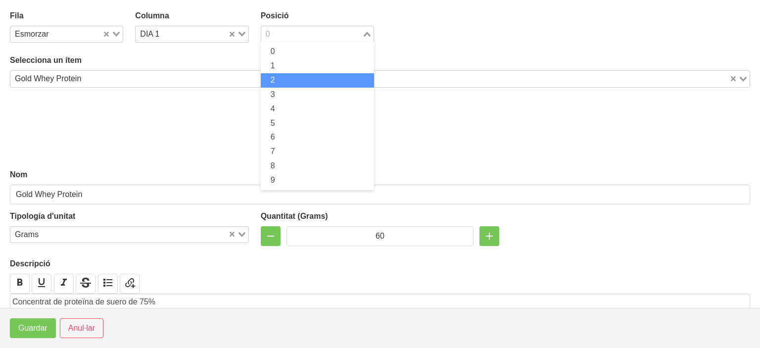
click at [271, 80] on span "2" at bounding box center [273, 80] width 4 height 8
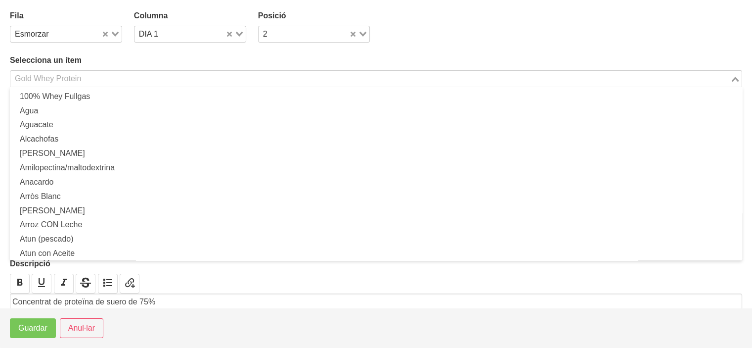
click at [271, 80] on input "Search for option" at bounding box center [370, 79] width 718 height 12
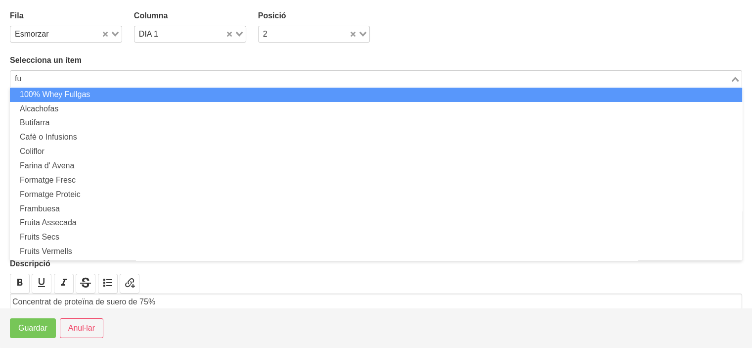
scroll to position [0, 0]
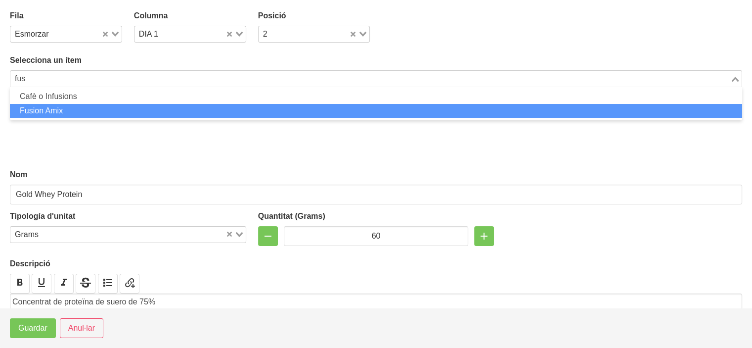
click at [210, 108] on li "Fusion Amix" at bounding box center [376, 111] width 733 height 14
type input "fus"
type input "Fusion Amix"
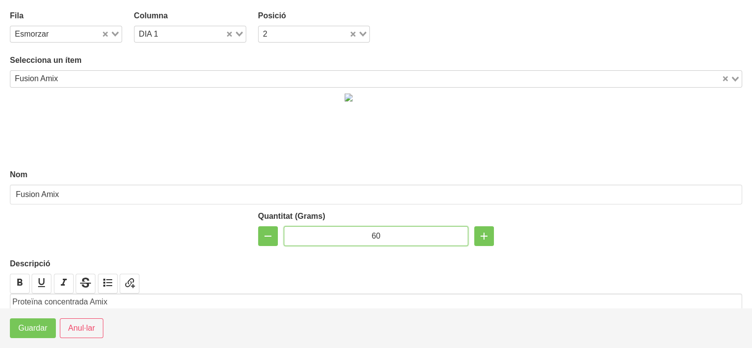
click at [372, 234] on input "60" at bounding box center [376, 236] width 185 height 20
type input "3"
type input "20"
click at [26, 331] on span "Guardar" at bounding box center [32, 328] width 29 height 12
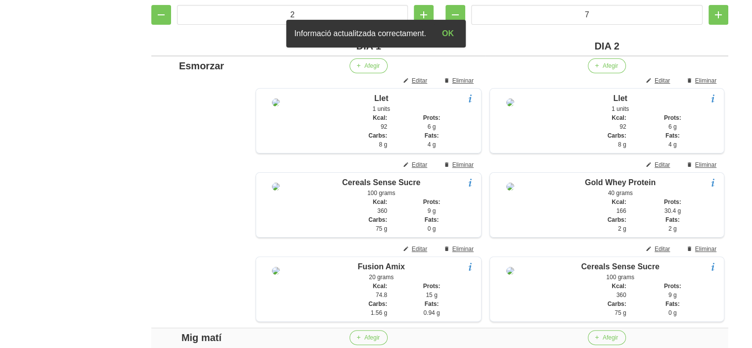
click at [664, 159] on button "Editar" at bounding box center [659, 164] width 38 height 15
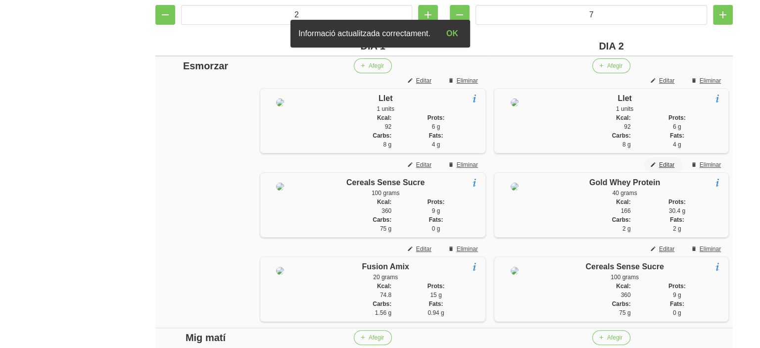
scroll to position [204, 0]
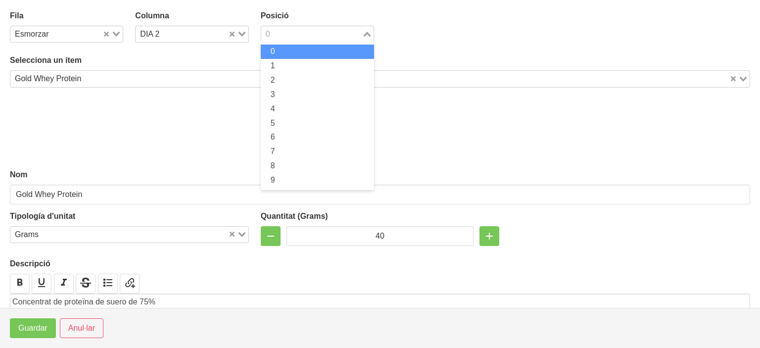
click at [291, 38] on input "Search for option" at bounding box center [311, 34] width 99 height 12
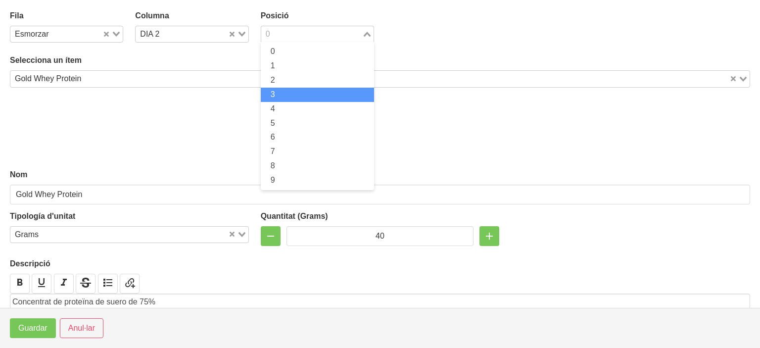
click at [282, 89] on li "3" at bounding box center [317, 95] width 113 height 14
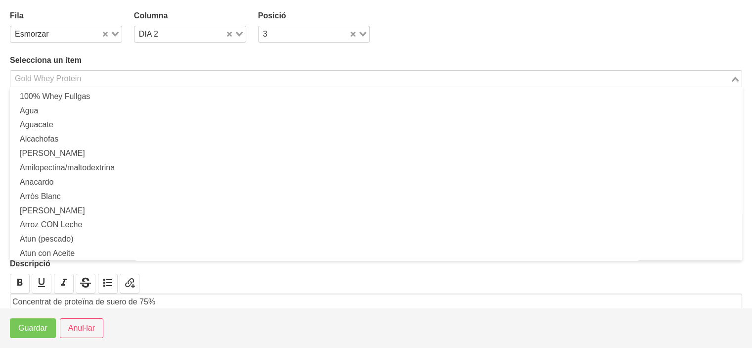
click at [281, 75] on input "Search for option" at bounding box center [370, 79] width 718 height 12
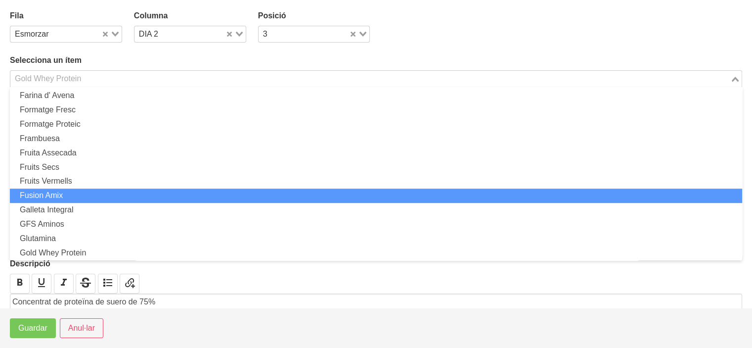
click at [77, 193] on li "Fusion Amix" at bounding box center [376, 195] width 733 height 14
type input "Fusion Amix"
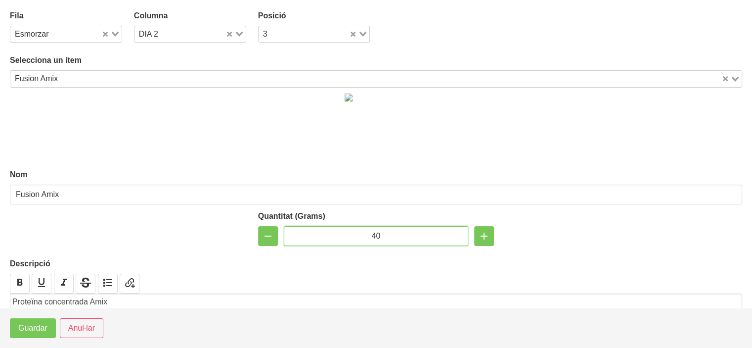
click at [372, 238] on input "40" at bounding box center [376, 236] width 185 height 20
type input "20"
click at [29, 330] on span "Guardar" at bounding box center [32, 328] width 29 height 12
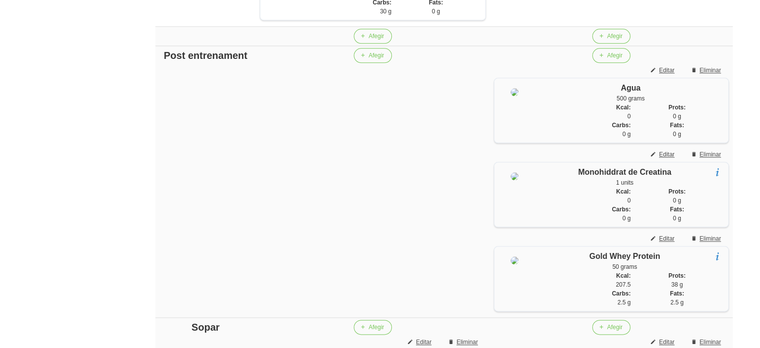
scroll to position [1153, 0]
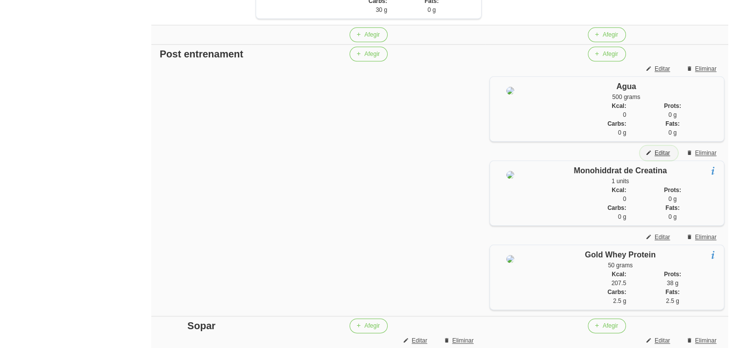
click at [661, 157] on span "Editar" at bounding box center [662, 152] width 15 height 9
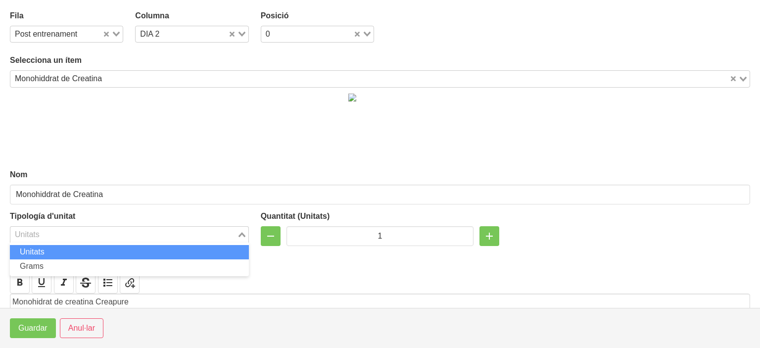
click at [240, 232] on icon "Search for option" at bounding box center [241, 234] width 7 height 5
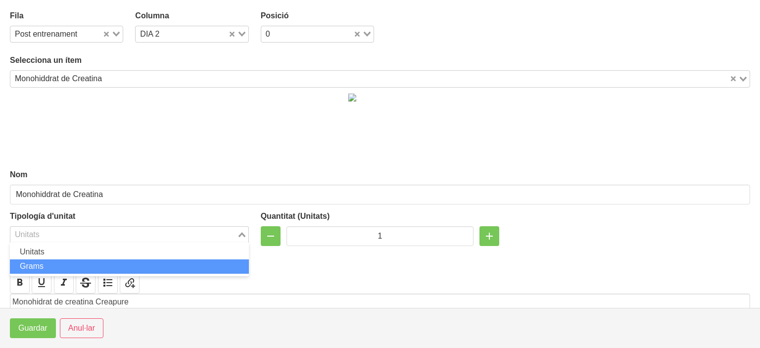
click at [195, 261] on li "Grams" at bounding box center [129, 266] width 239 height 14
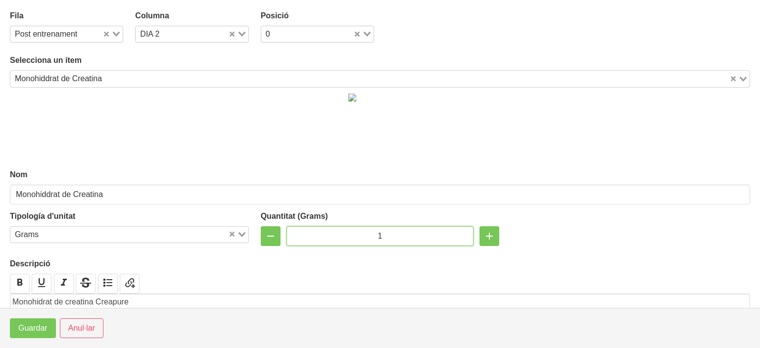
drag, startPoint x: 378, startPoint y: 235, endPoint x: 367, endPoint y: 231, distance: 11.6
click at [367, 231] on input "1" at bounding box center [379, 236] width 187 height 20
type input "7"
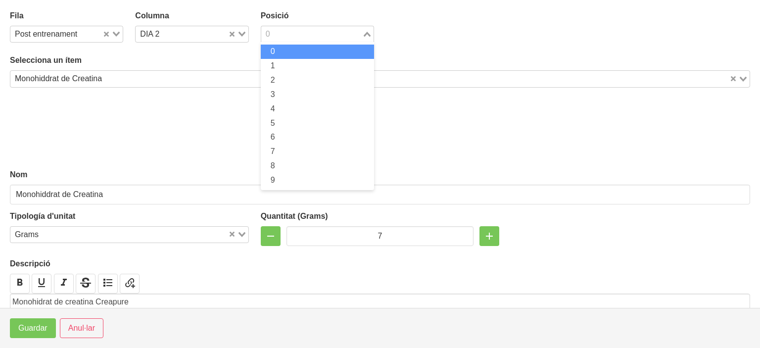
click at [321, 35] on input "Search for option" at bounding box center [311, 34] width 99 height 12
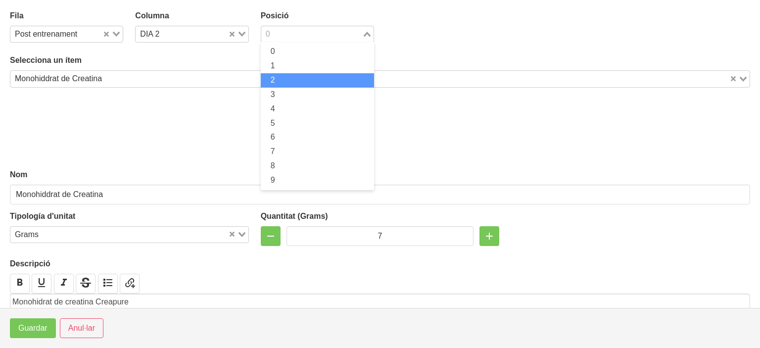
click at [301, 87] on li "2" at bounding box center [317, 80] width 113 height 14
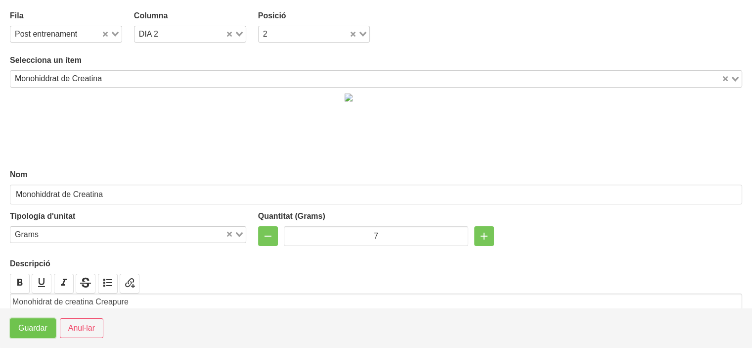
click at [41, 323] on span "Guardar" at bounding box center [32, 328] width 29 height 12
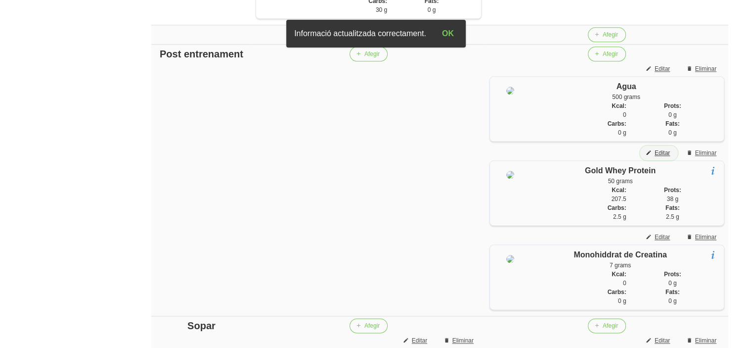
click at [657, 157] on span "Editar" at bounding box center [662, 152] width 15 height 9
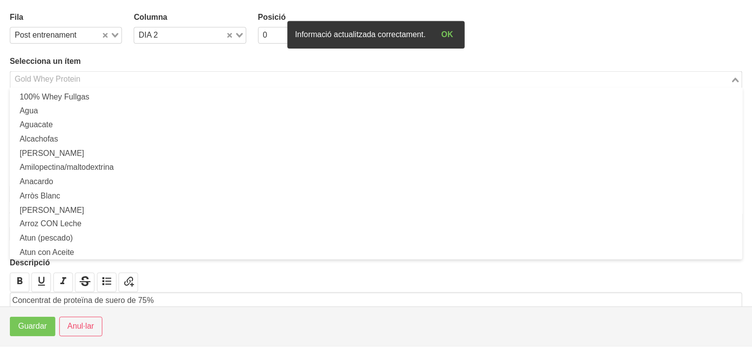
scroll to position [586, 0]
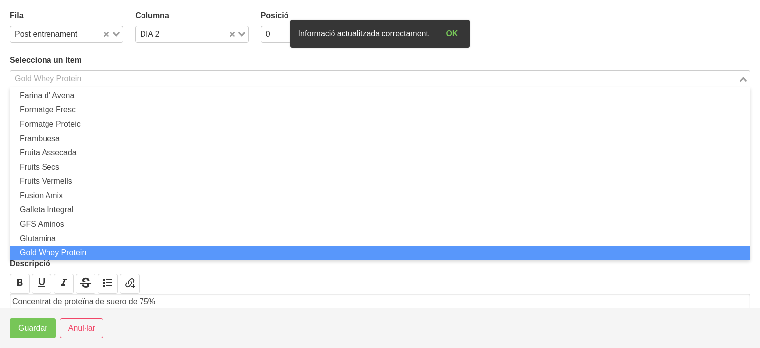
click at [385, 79] on input "Search for option" at bounding box center [374, 79] width 726 height 12
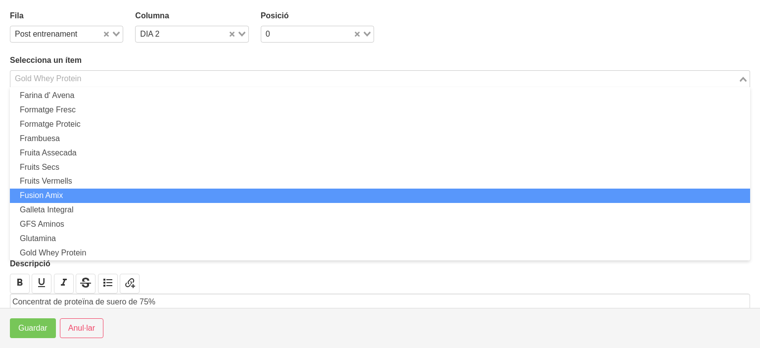
click at [95, 199] on li "Fusion Amix" at bounding box center [380, 195] width 740 height 14
type input "Fusion Amix"
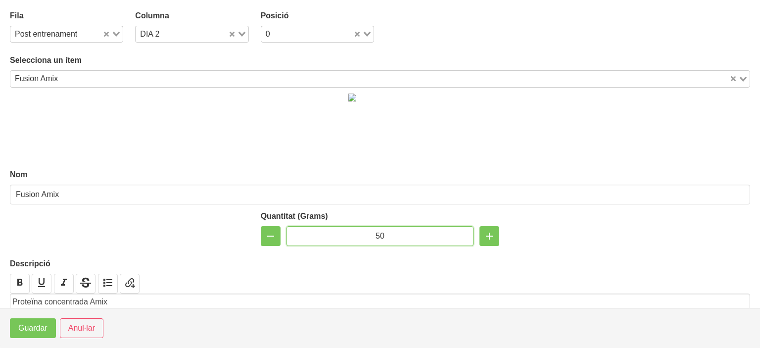
drag, startPoint x: 382, startPoint y: 234, endPoint x: 313, endPoint y: 225, distance: 69.4
click at [313, 226] on input "50" at bounding box center [379, 236] width 187 height 20
click at [313, 226] on input "4" at bounding box center [379, 236] width 187 height 20
type input "40"
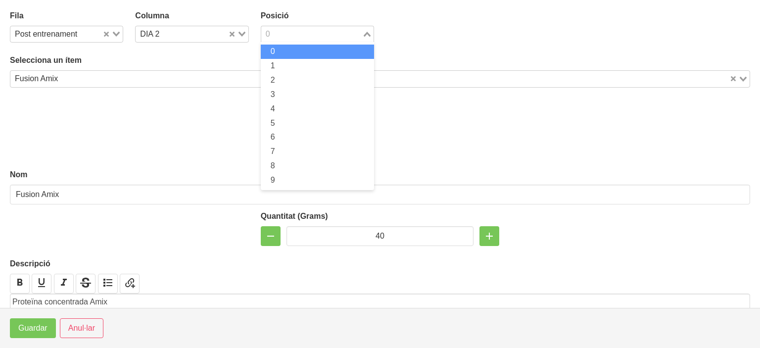
click at [324, 36] on input "Search for option" at bounding box center [311, 34] width 99 height 12
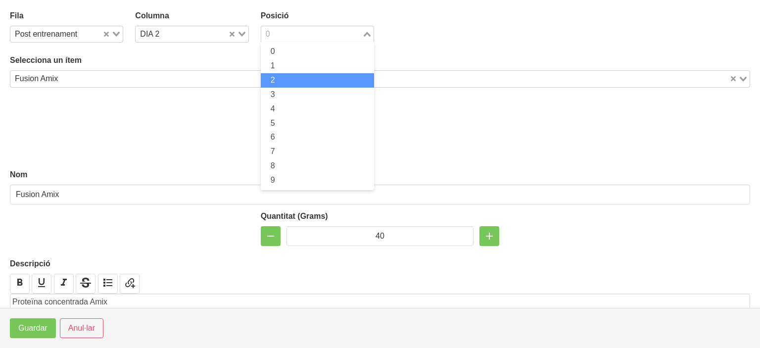
click at [312, 83] on li "2" at bounding box center [317, 80] width 113 height 14
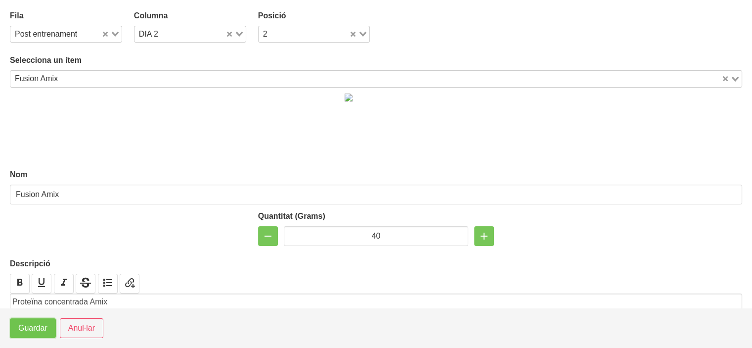
click at [36, 332] on span "Guardar" at bounding box center [32, 328] width 29 height 12
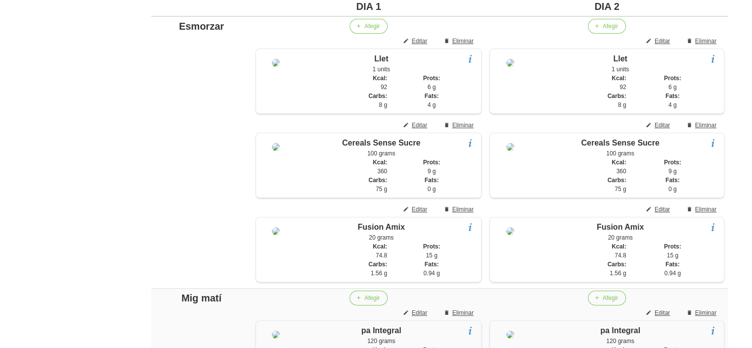
scroll to position [204, 0]
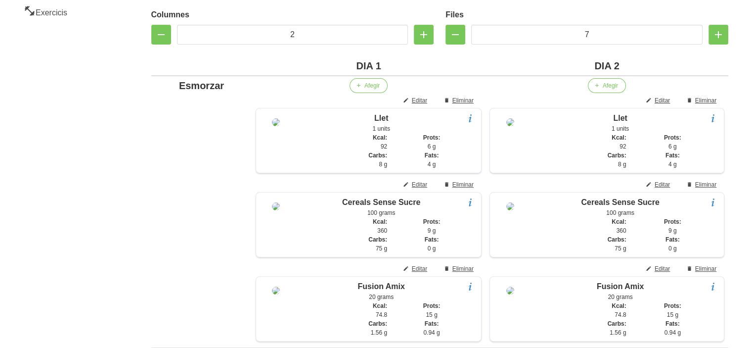
click at [604, 65] on div "DIA 2" at bounding box center [607, 65] width 235 height 15
click at [627, 65] on div "DIA 2" at bounding box center [607, 65] width 235 height 15
drag, startPoint x: 627, startPoint y: 65, endPoint x: 594, endPoint y: 65, distance: 33.6
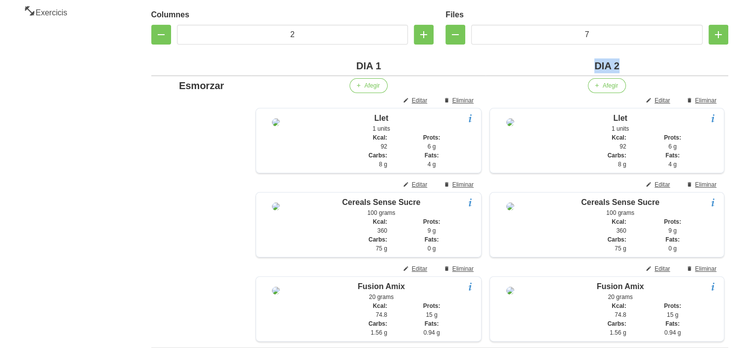
click at [594, 65] on div "DIA 2" at bounding box center [607, 65] width 235 height 15
click at [361, 69] on div "DIA 1" at bounding box center [369, 65] width 226 height 15
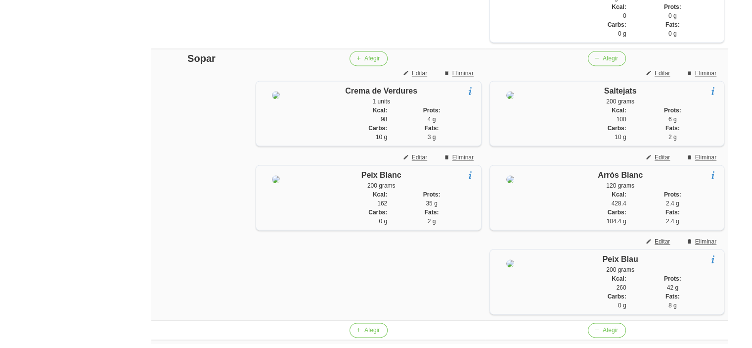
scroll to position [1593, 0]
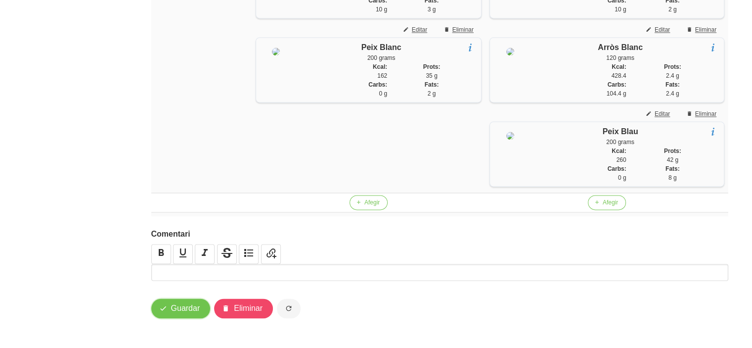
click at [158, 307] on span "button" at bounding box center [163, 308] width 12 height 12
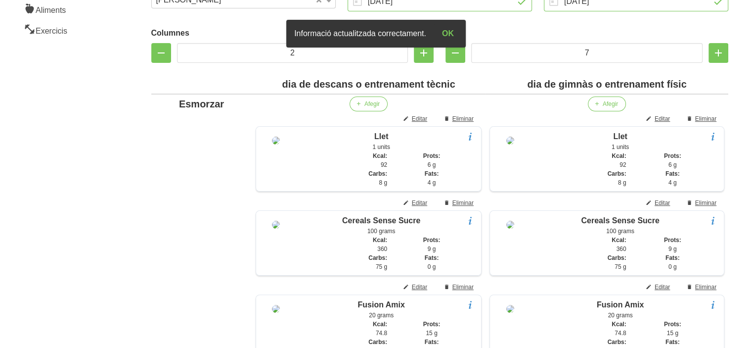
scroll to position [0, 0]
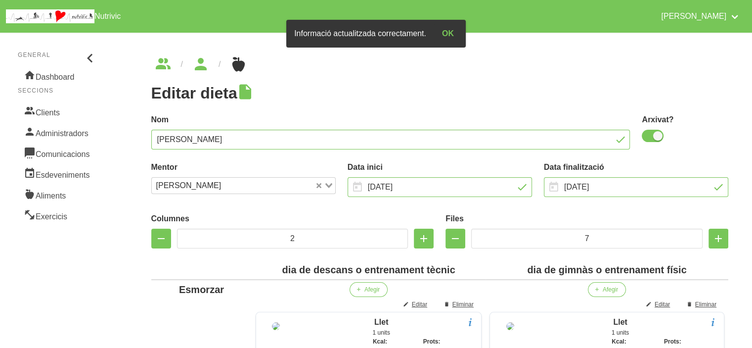
click at [403, 112] on div "Nom [PERSON_NAME]" at bounding box center [390, 131] width 491 height 47
